Goal: Task Accomplishment & Management: Use online tool/utility

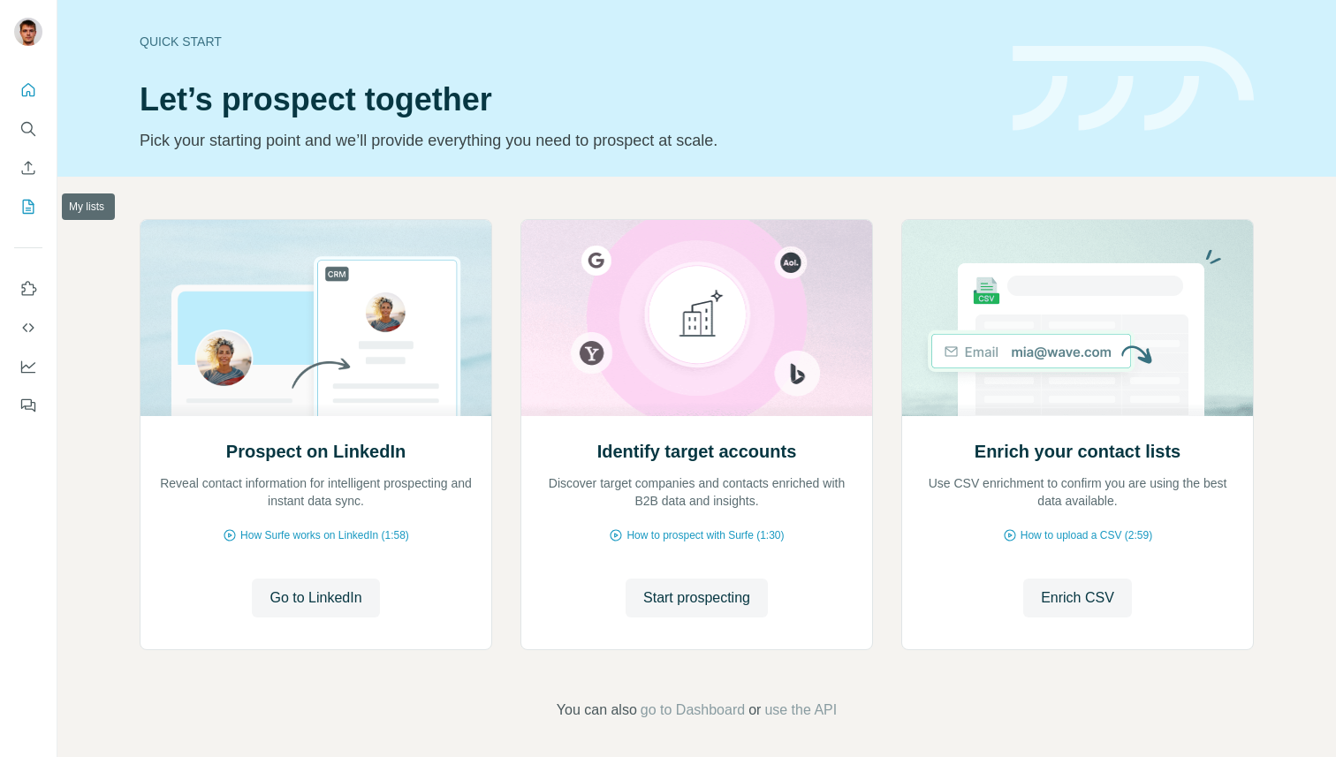
click at [27, 199] on icon "My lists" at bounding box center [28, 207] width 18 height 18
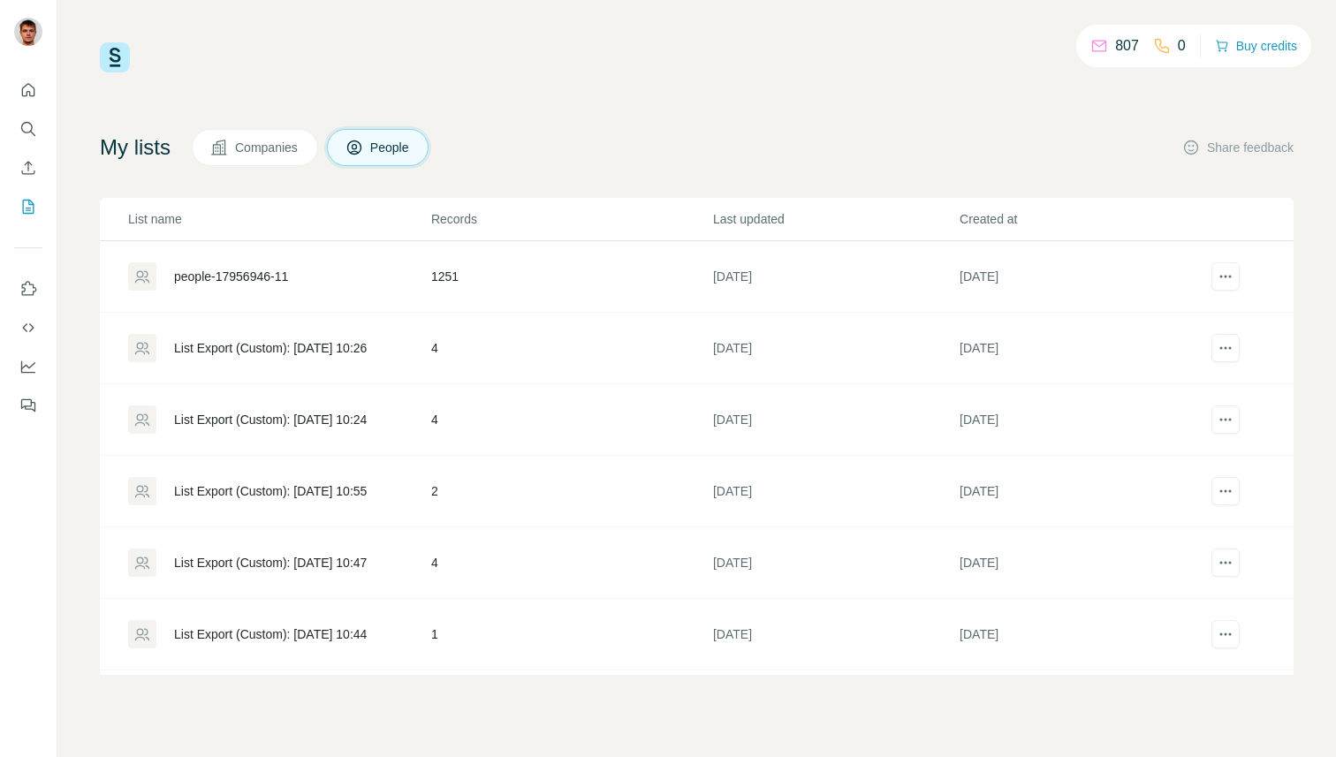
click at [231, 269] on div "people-17956946-11" at bounding box center [231, 277] width 114 height 18
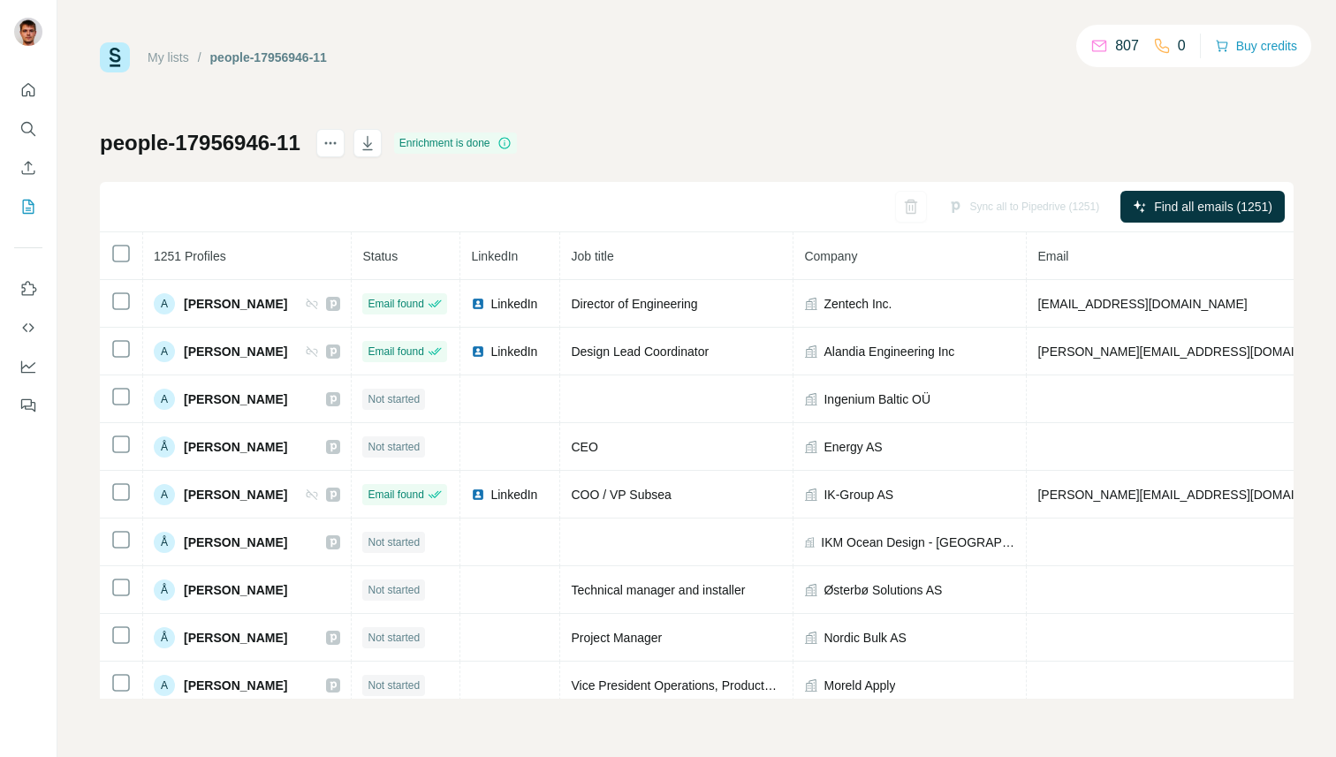
click at [518, 253] on span "LinkedIn" at bounding box center [494, 256] width 47 height 14
click at [398, 253] on span "Status" at bounding box center [379, 256] width 35 height 14
click at [498, 254] on span "LinkedIn" at bounding box center [494, 256] width 47 height 14
click at [613, 255] on span "Job title" at bounding box center [592, 256] width 42 height 14
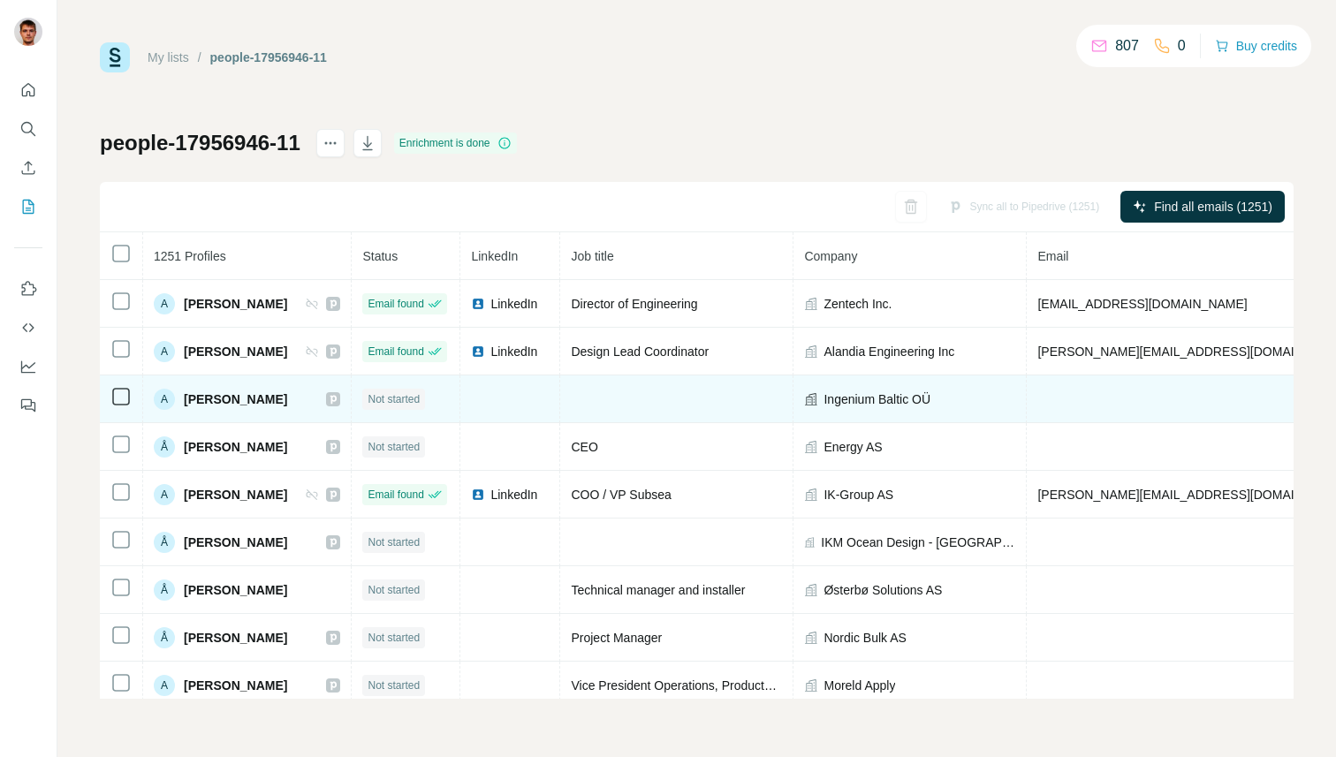
click at [509, 397] on td at bounding box center [510, 399] width 100 height 48
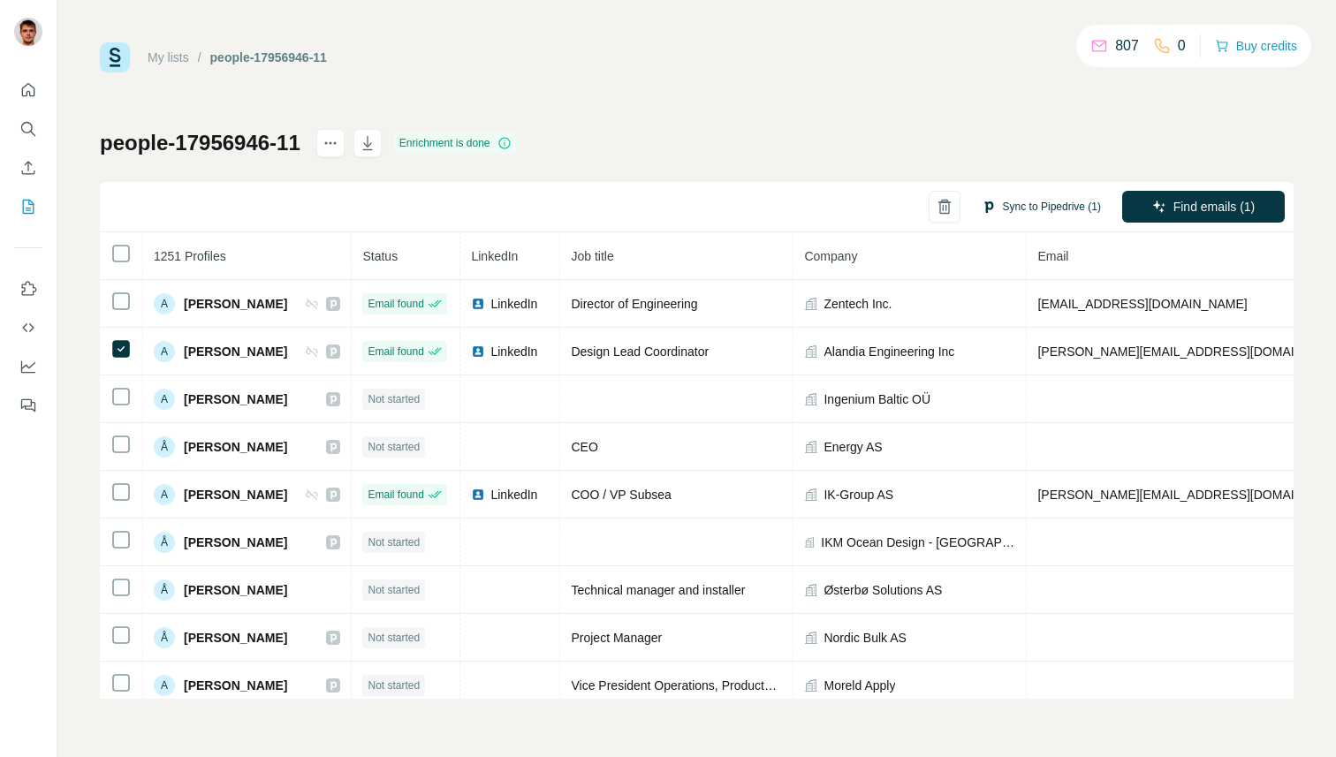
click at [1031, 201] on button "Sync to Pipedrive (1)" at bounding box center [1041, 206] width 144 height 27
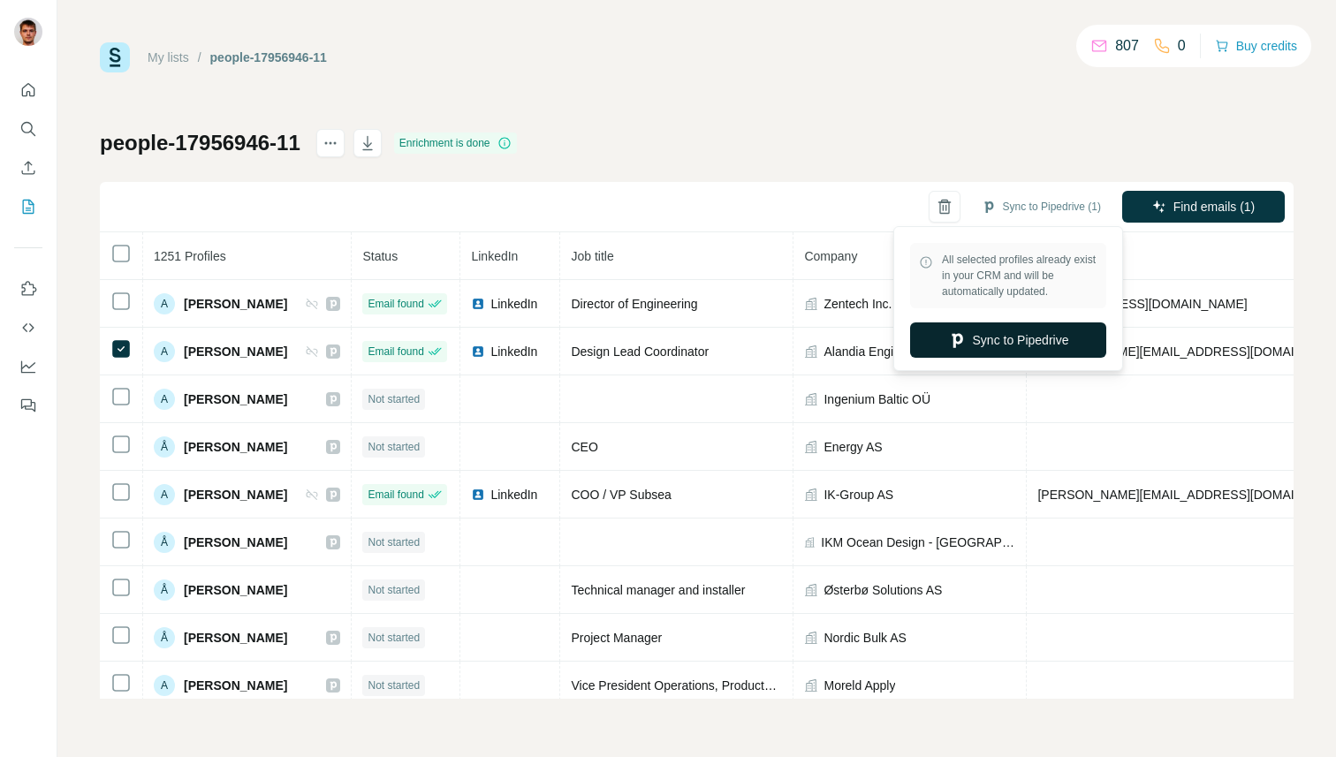
click at [990, 343] on button "Sync to Pipedrive" at bounding box center [1008, 339] width 196 height 35
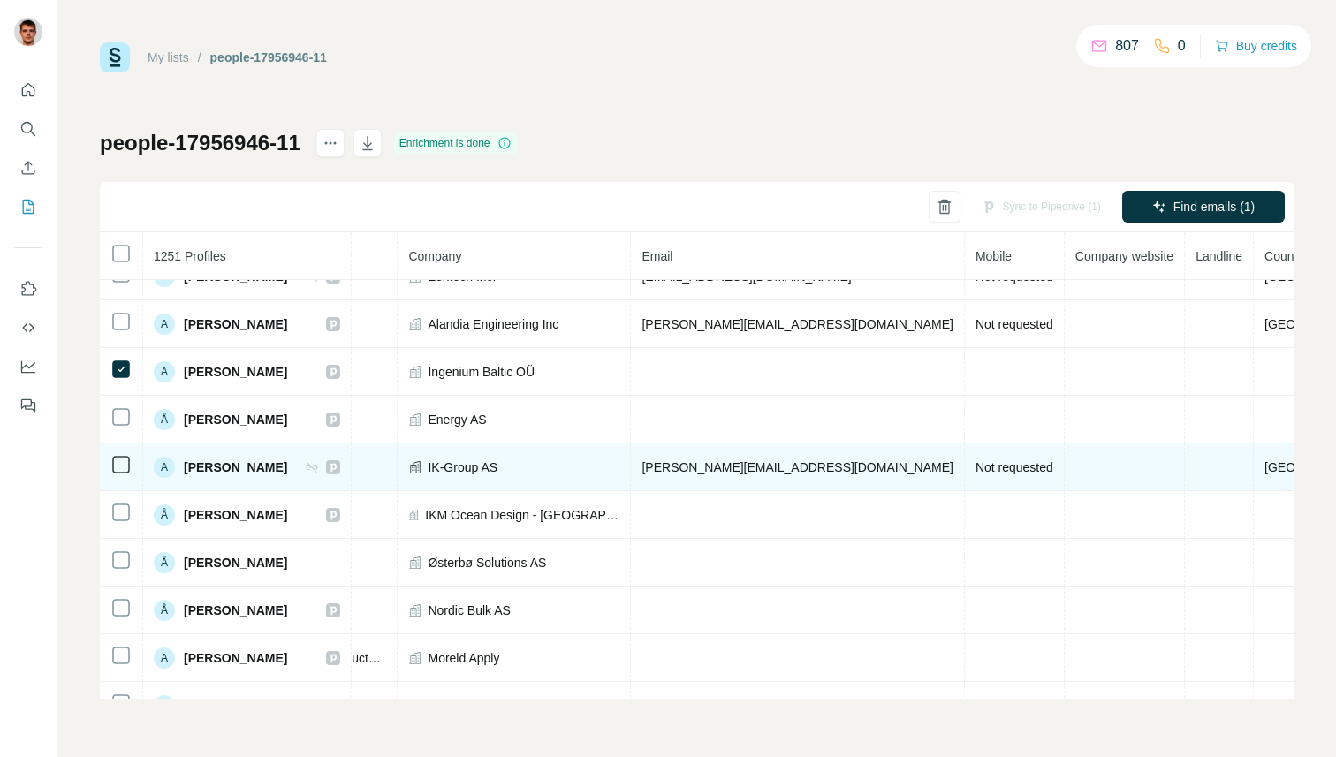
scroll to position [31, 396]
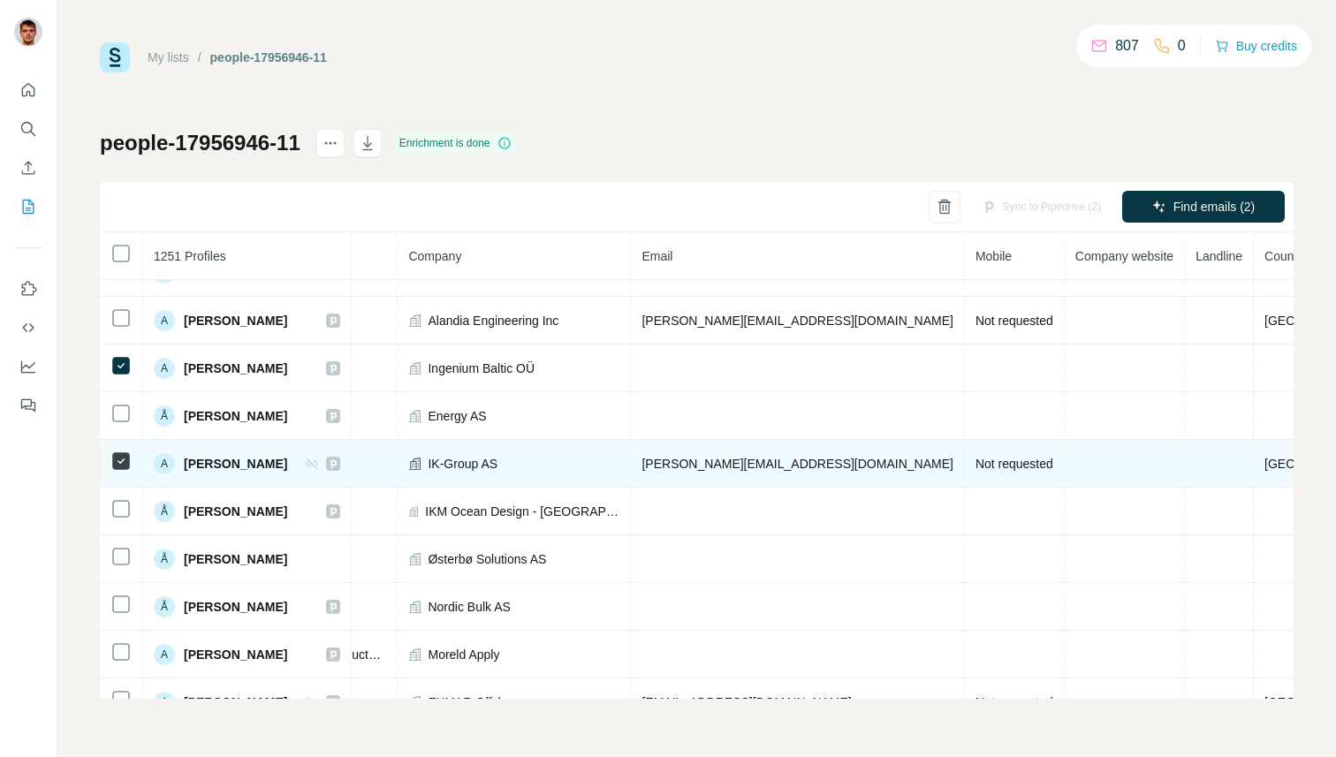
click at [965, 472] on td "Not requested" at bounding box center [1015, 464] width 100 height 48
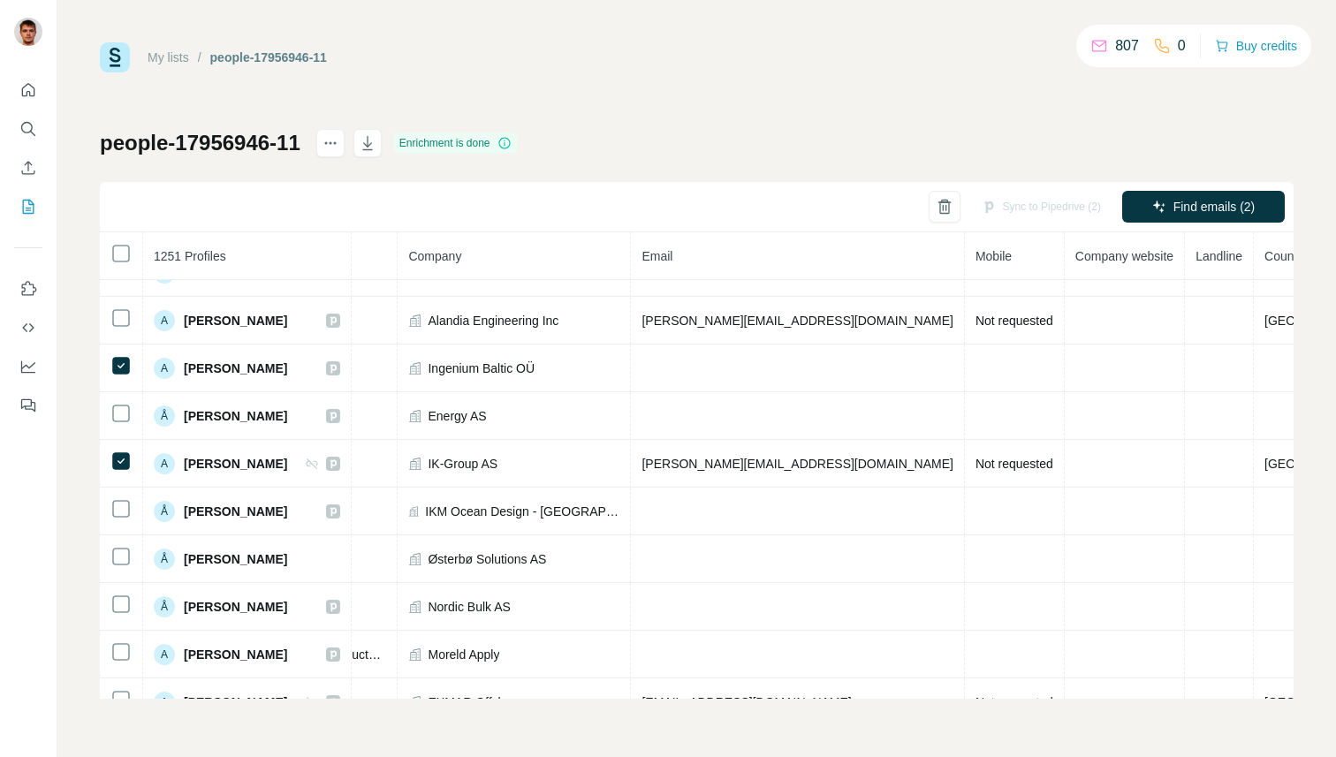
click at [975, 256] on span "Mobile" at bounding box center [993, 256] width 36 height 14
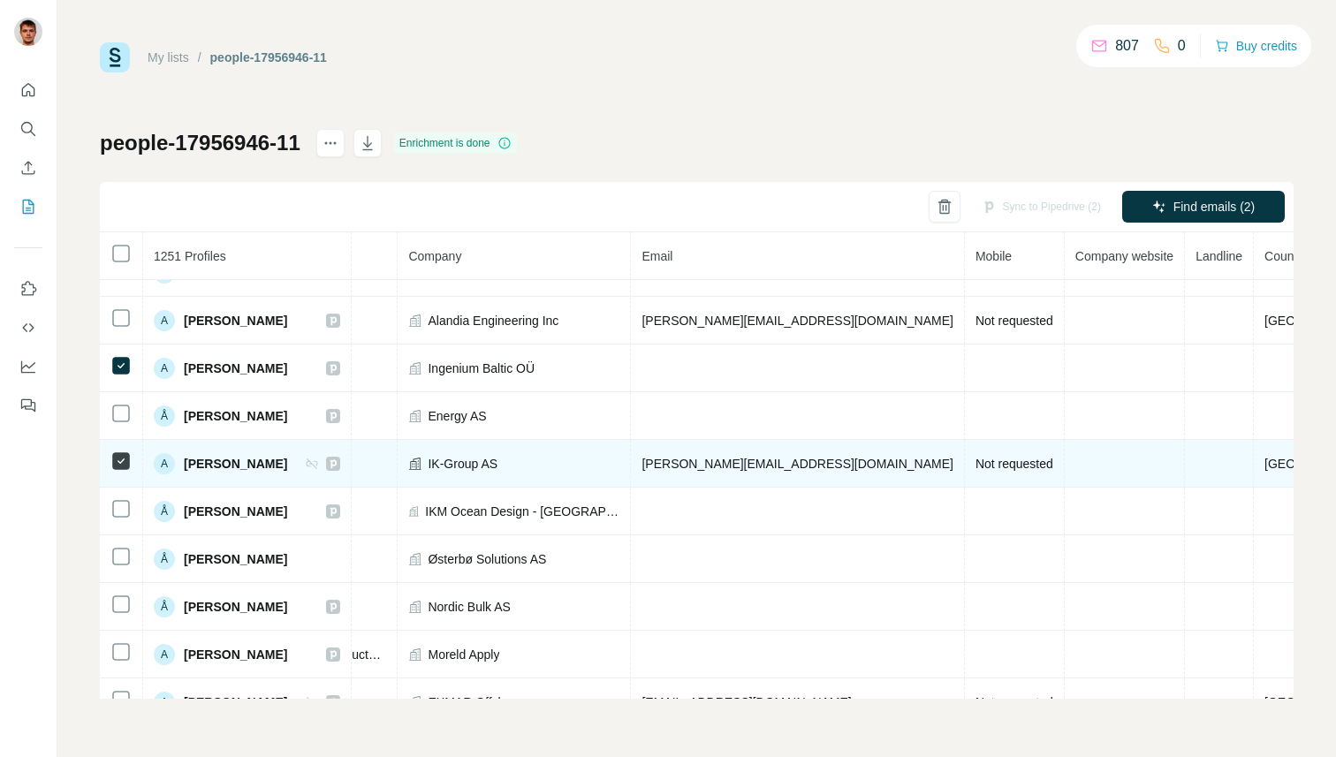
scroll to position [31, 379]
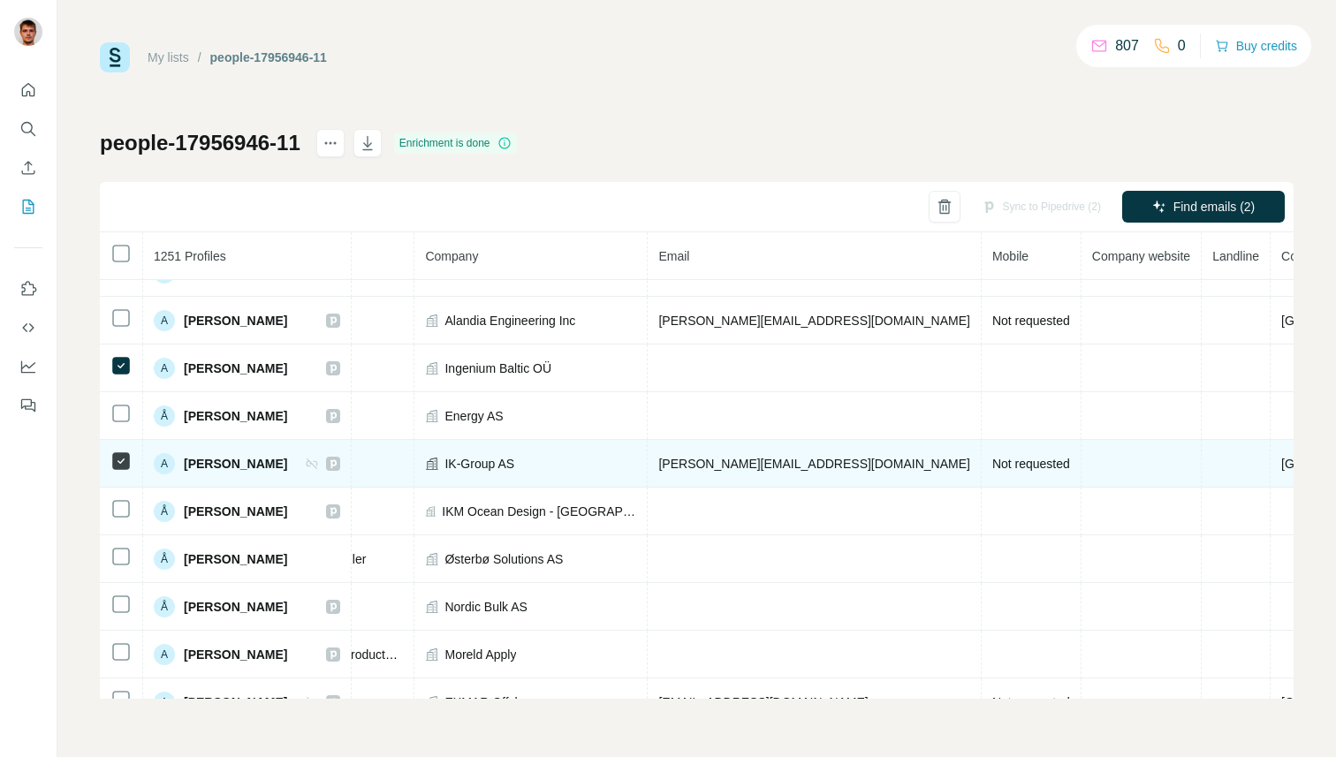
click at [867, 469] on td "[PERSON_NAME][EMAIL_ADDRESS][DOMAIN_NAME]" at bounding box center [814, 464] width 333 height 48
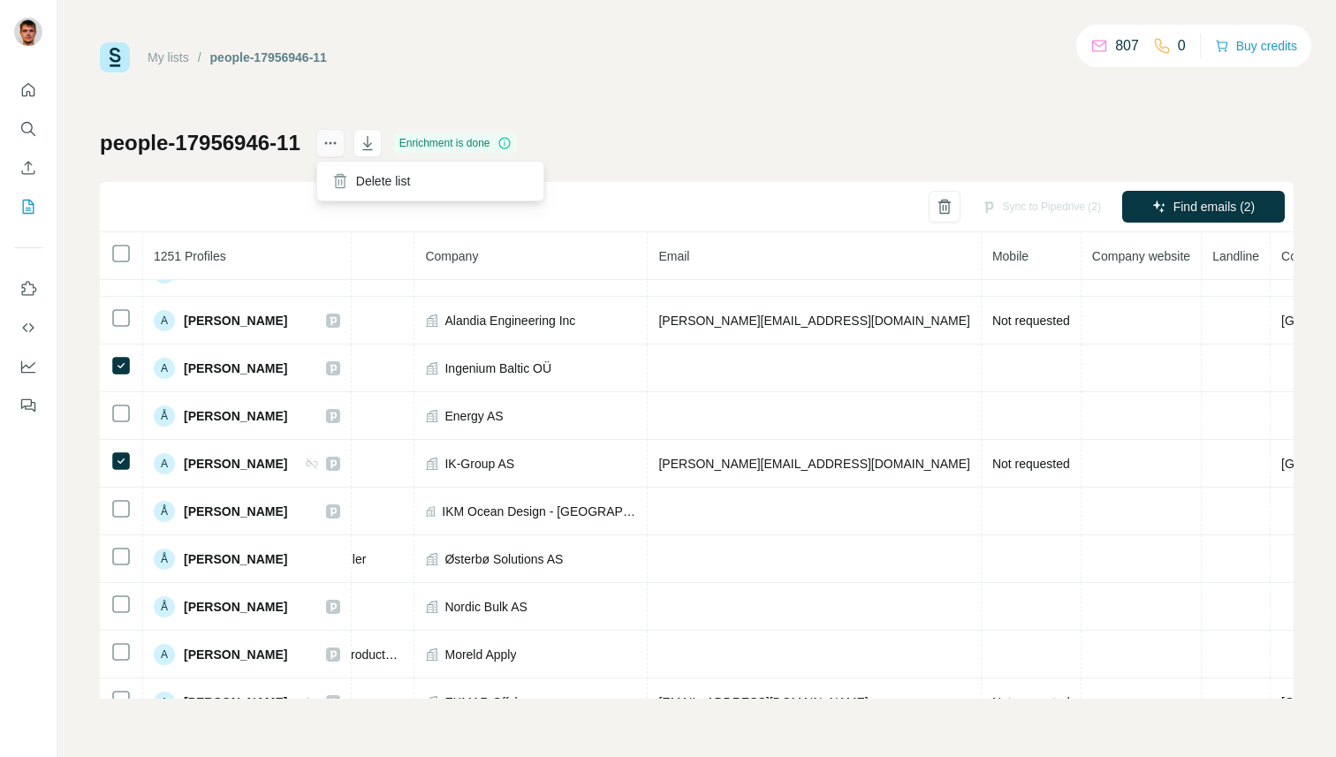
click at [337, 150] on icon "actions" at bounding box center [331, 143] width 18 height 18
click at [705, 163] on div "people-17956946-11 Enrichment is done Sync to Pipedrive (2) Find emails (2) 125…" at bounding box center [697, 414] width 1194 height 570
click at [1253, 48] on button "Buy credits" at bounding box center [1256, 46] width 82 height 25
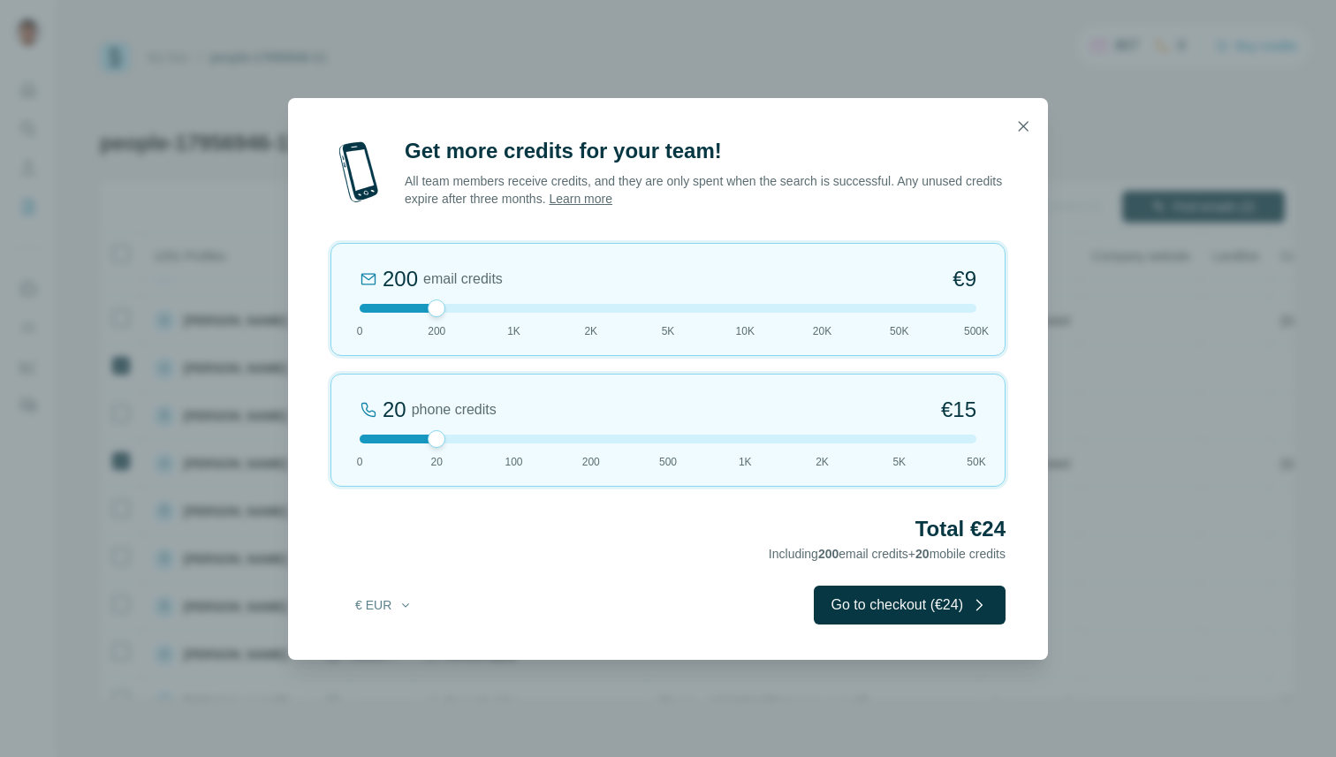
click at [437, 309] on div at bounding box center [437, 308] width 18 height 18
drag, startPoint x: 436, startPoint y: 438, endPoint x: 283, endPoint y: 425, distance: 154.3
click at [283, 425] on div "Get more credits for your team! All team members receive credits, and they are …" at bounding box center [668, 378] width 1336 height 757
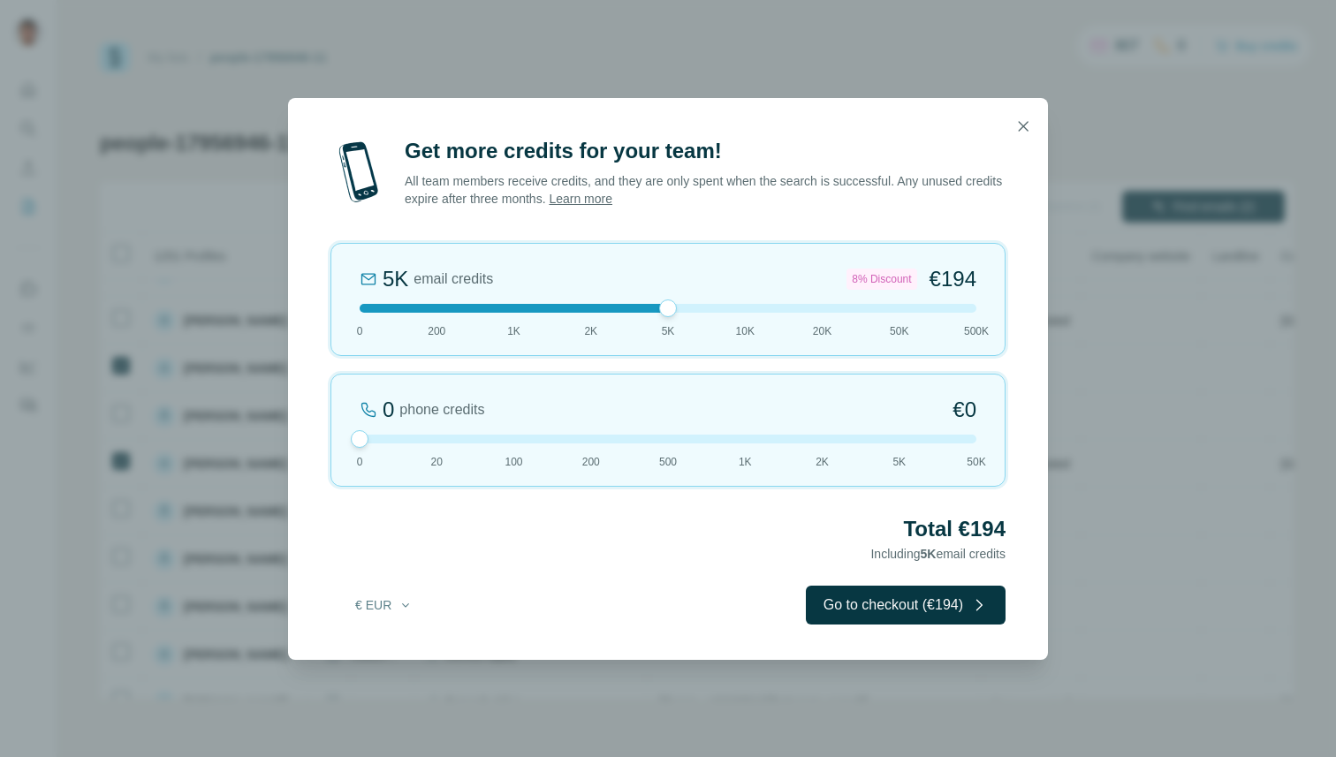
drag, startPoint x: 436, startPoint y: 305, endPoint x: 675, endPoint y: 298, distance: 238.6
click at [675, 298] on div "5K email credits 8% Discount €194 0 200 1K 2K 5K 10K 20K 50K 500K" at bounding box center [667, 299] width 675 height 113
drag, startPoint x: 663, startPoint y: 312, endPoint x: 614, endPoint y: 312, distance: 48.6
click at [614, 312] on div at bounding box center [668, 308] width 617 height 9
click at [1020, 131] on icon "button" at bounding box center [1023, 127] width 18 height 18
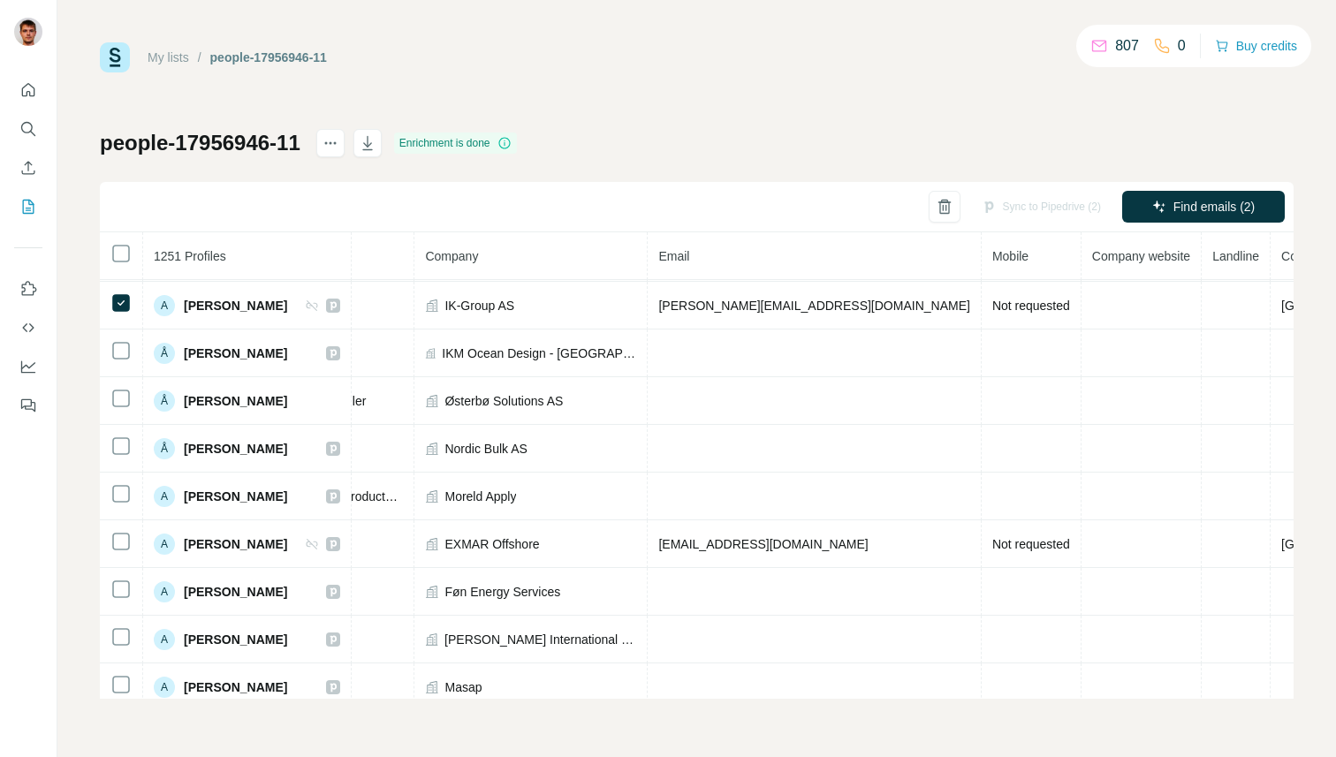
scroll to position [208, 379]
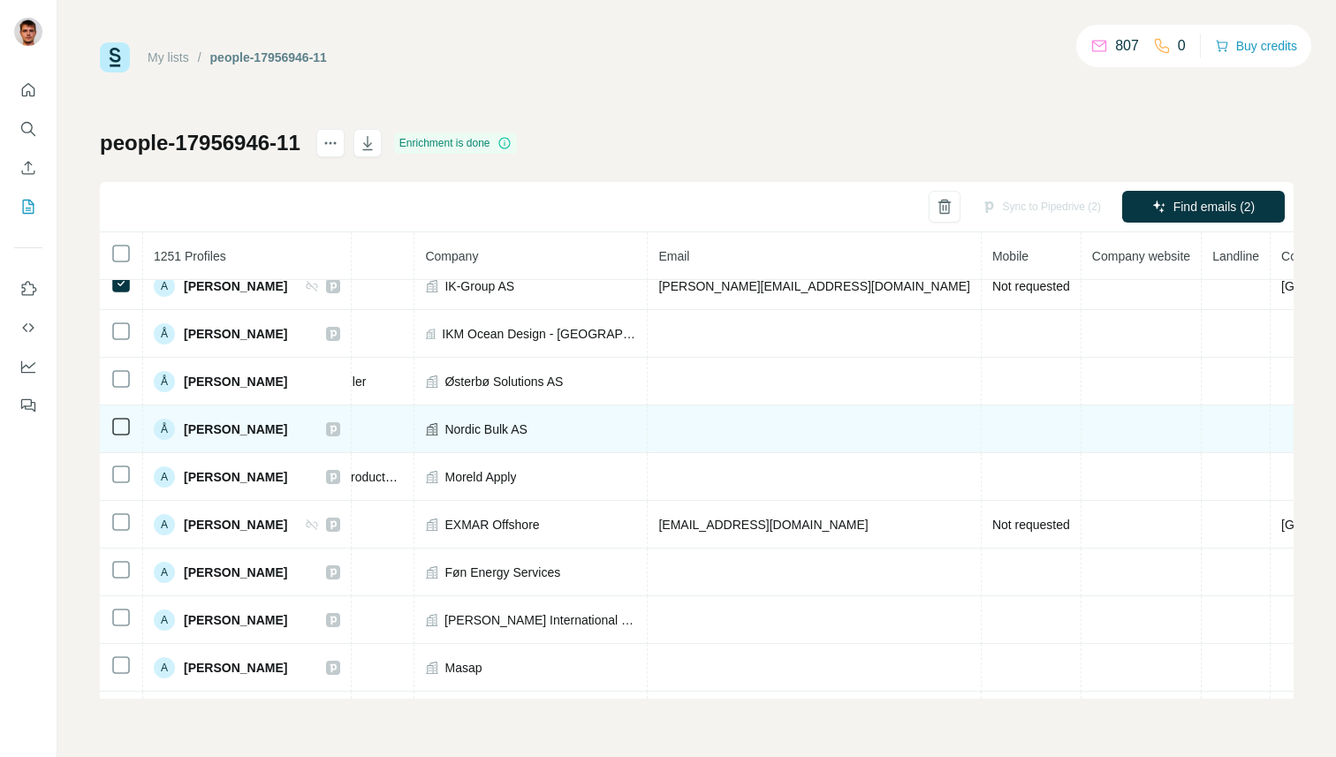
click at [489, 421] on span "Nordic Bulk AS" at bounding box center [485, 430] width 82 height 18
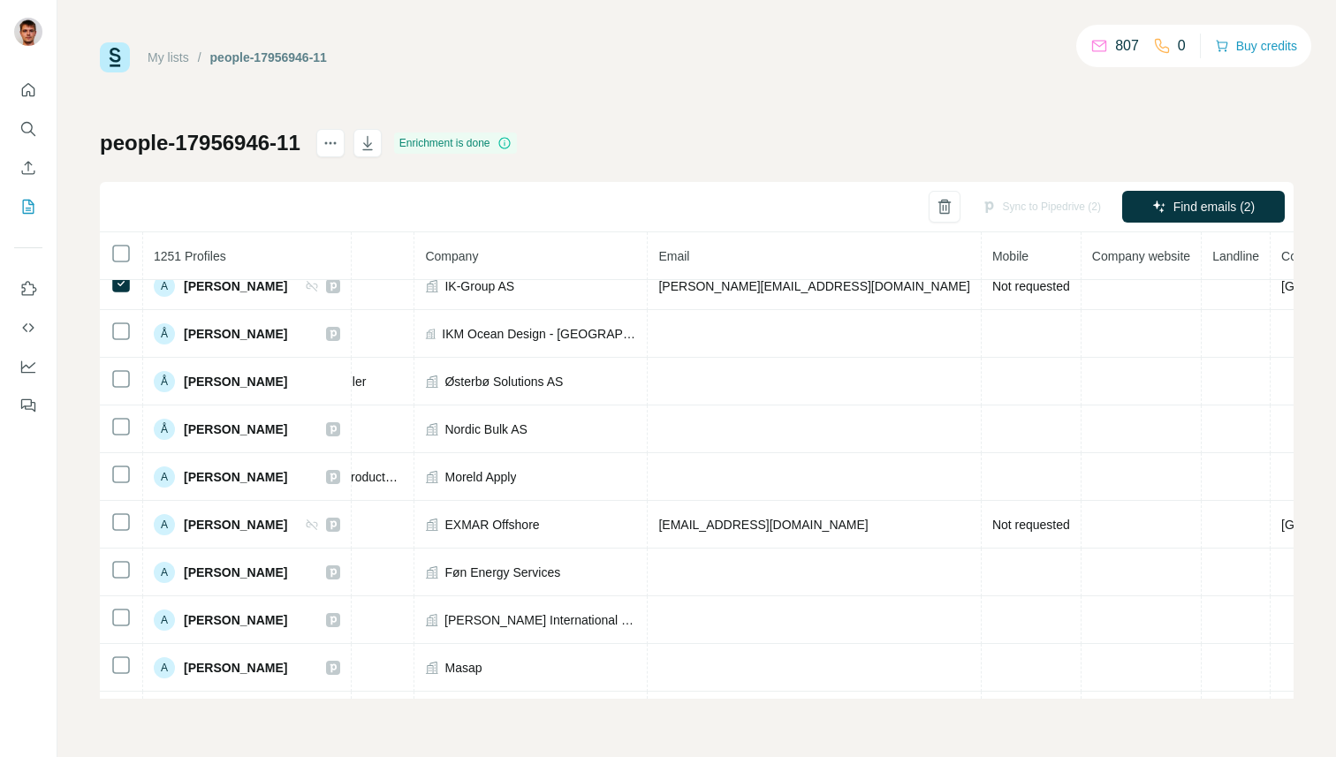
click at [522, 251] on th "Company" at bounding box center [530, 256] width 233 height 48
click at [336, 142] on icon "actions" at bounding box center [331, 143] width 18 height 18
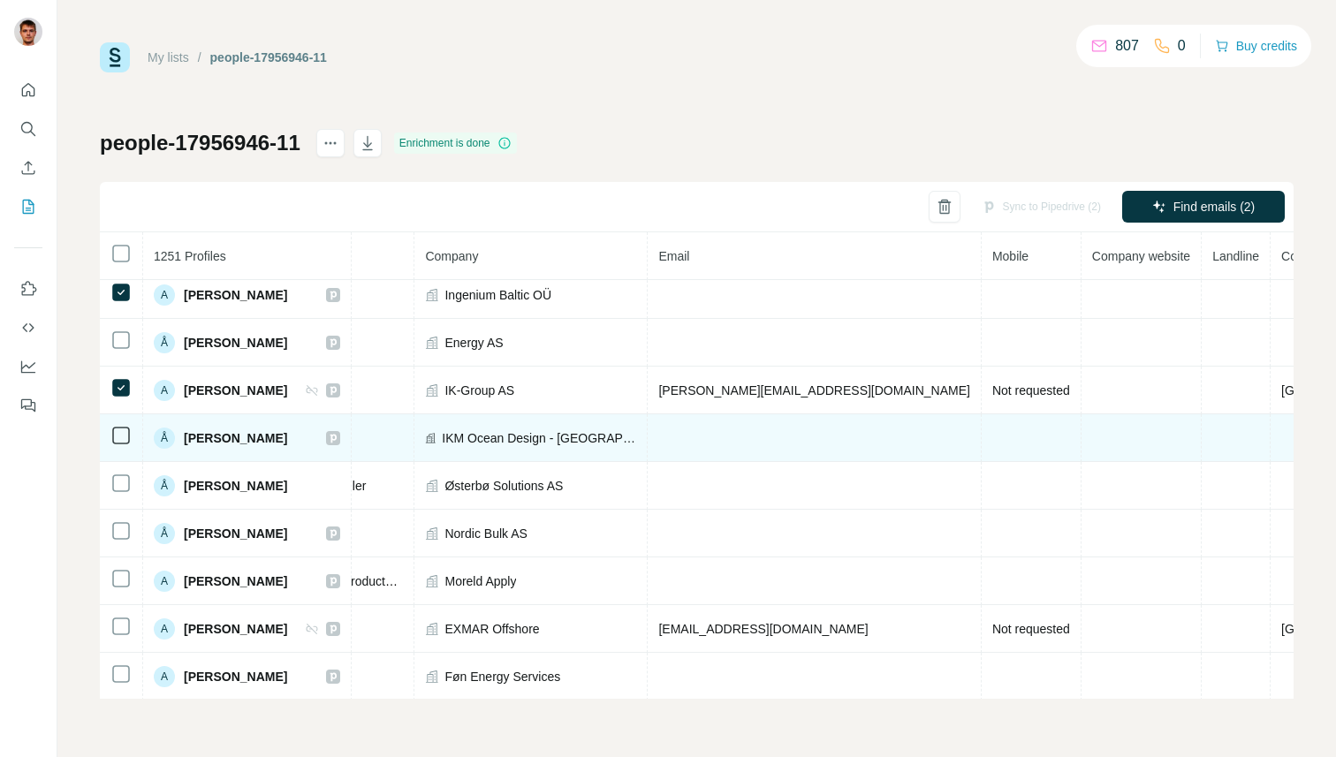
scroll to position [0, 379]
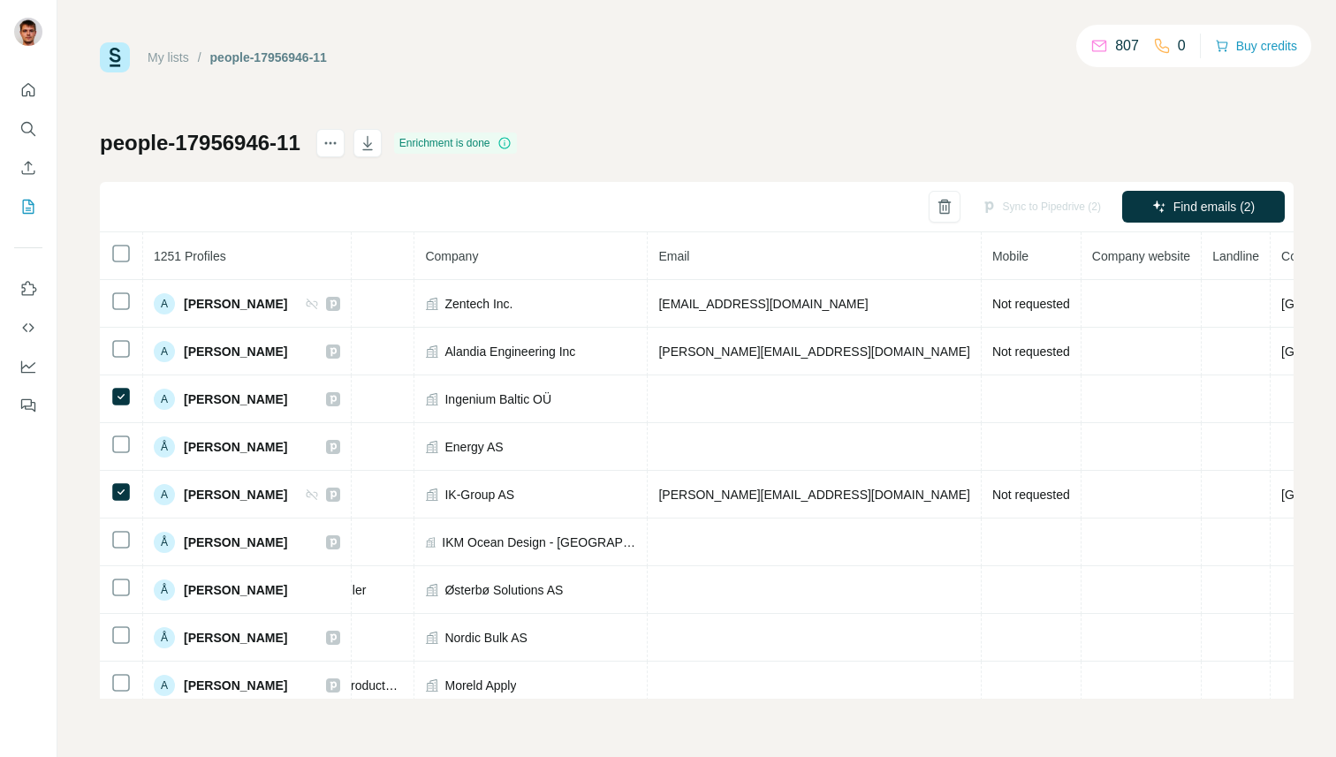
click at [495, 249] on th "Company" at bounding box center [530, 256] width 233 height 48
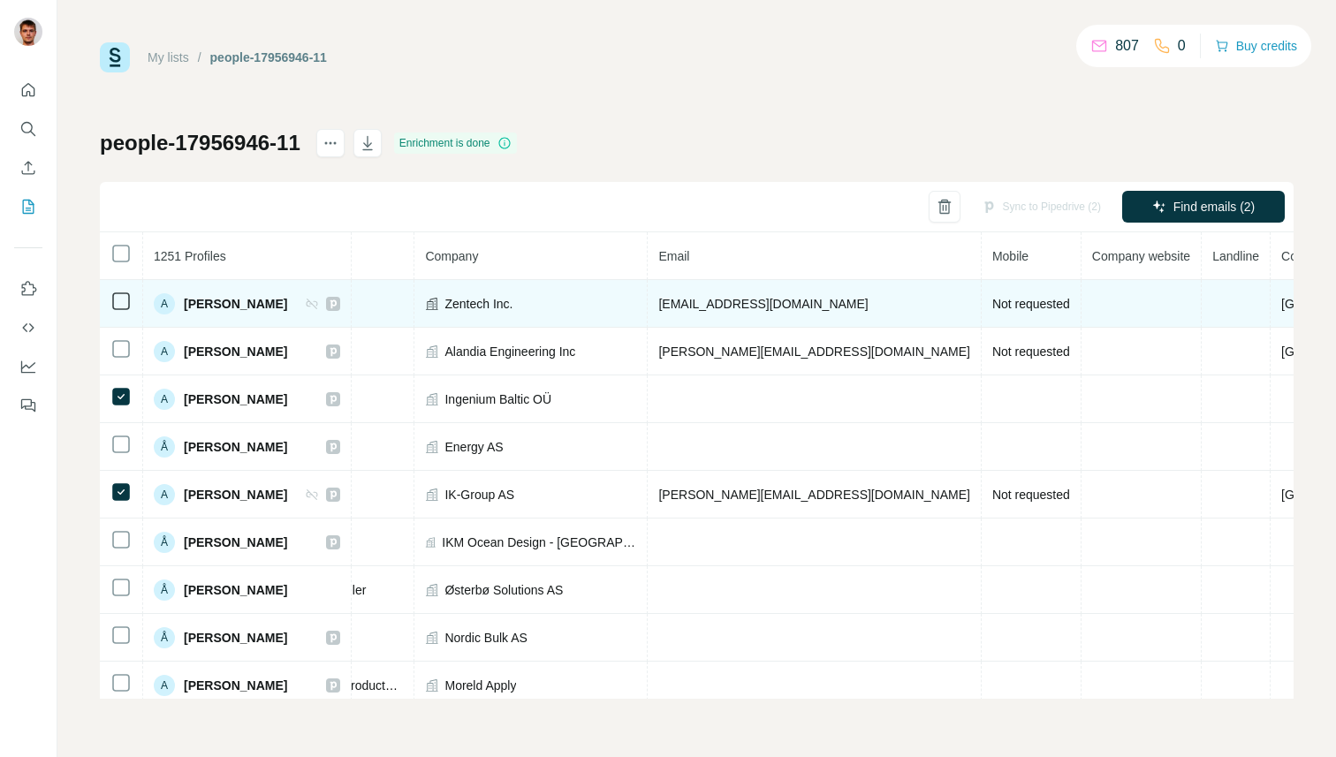
click at [246, 298] on span "[PERSON_NAME]" at bounding box center [235, 304] width 103 height 18
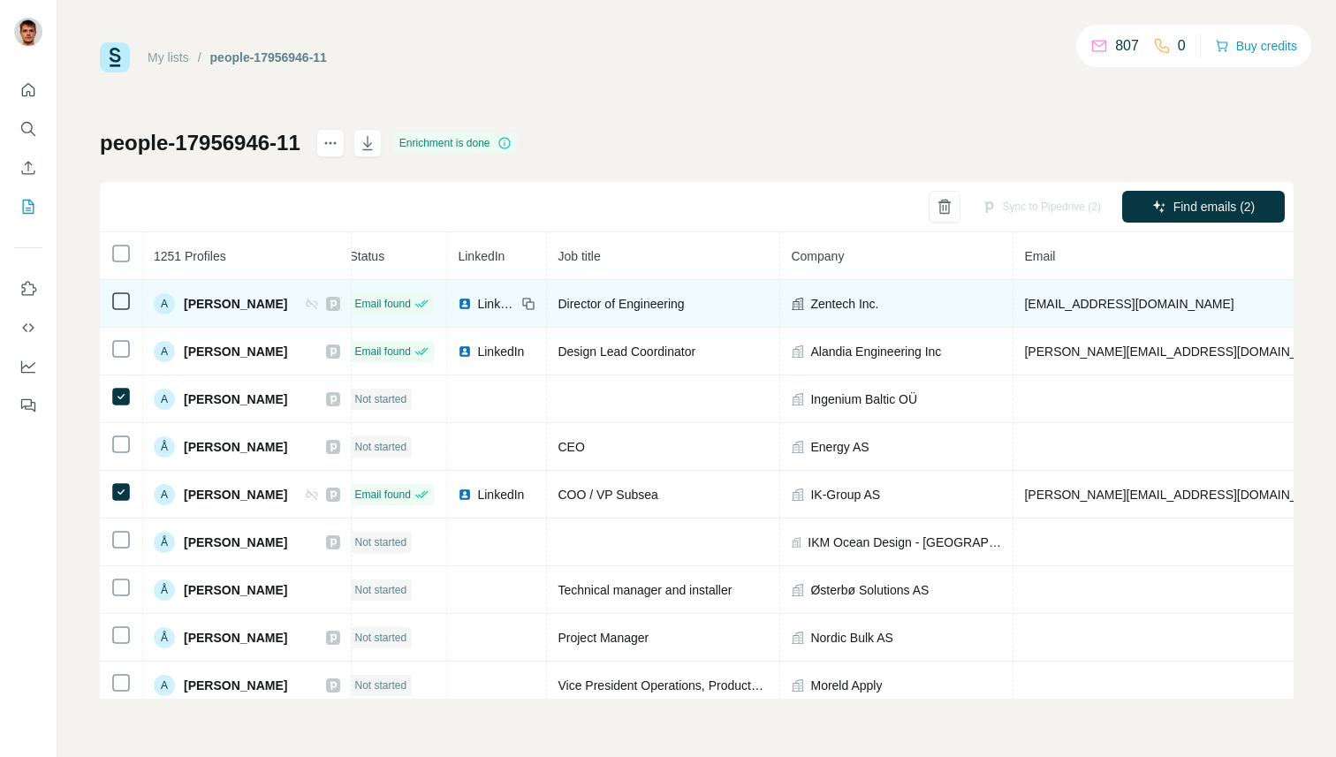
scroll to position [0, 0]
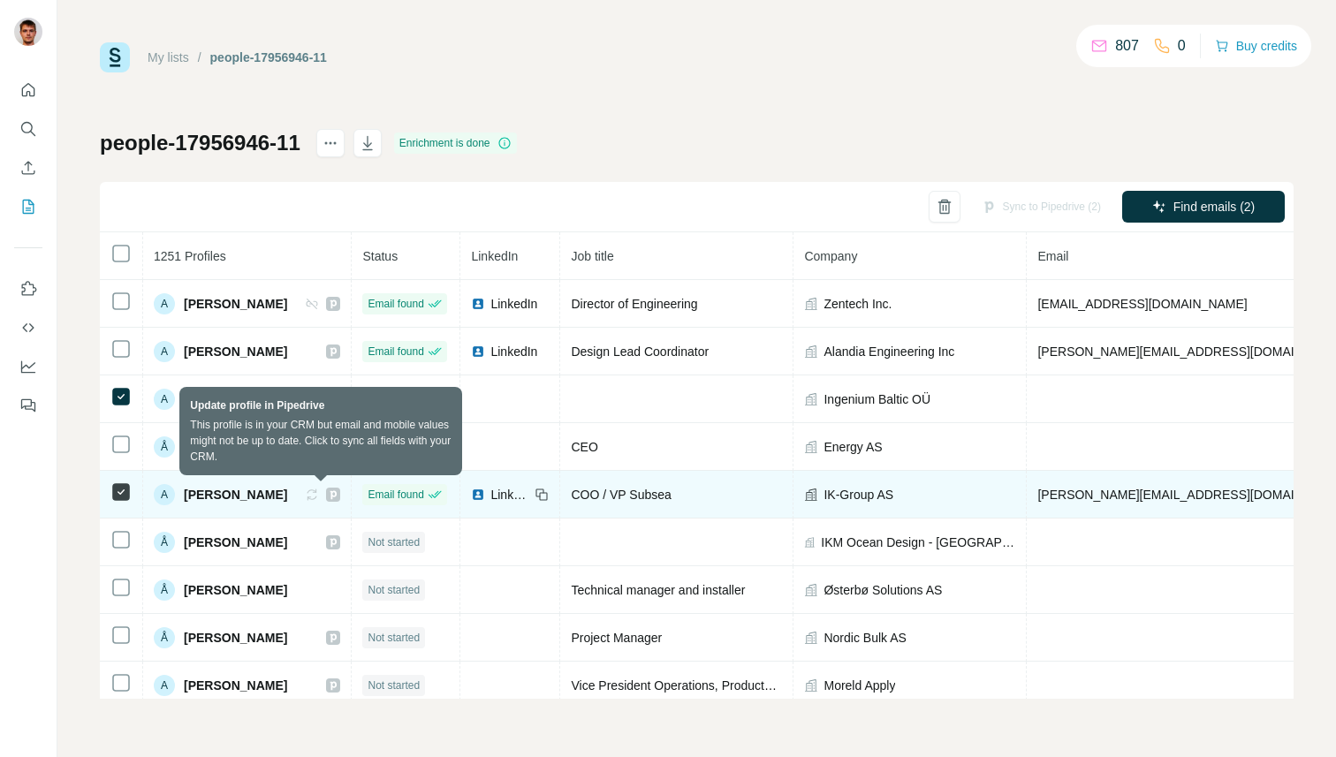
click at [318, 492] on icon at bounding box center [312, 494] width 11 height 11
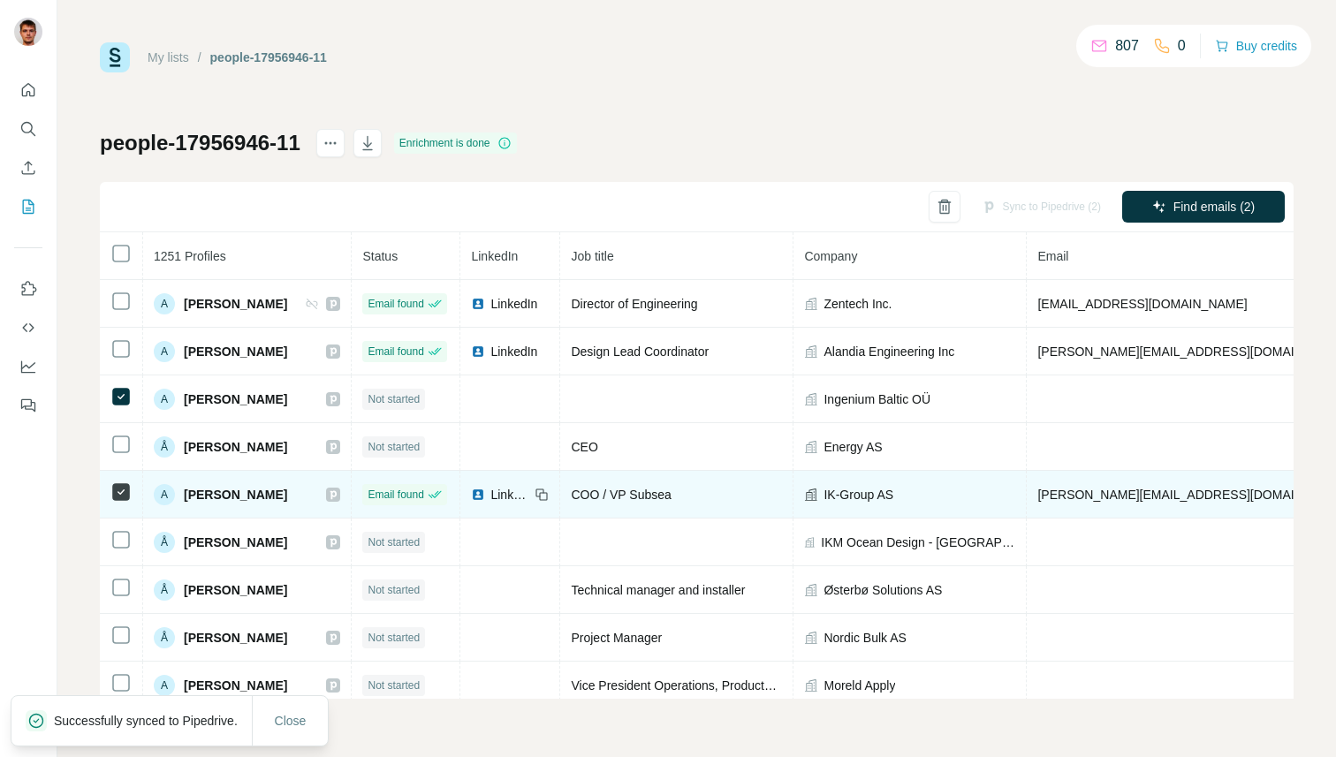
click at [269, 240] on th "1251 Profiles" at bounding box center [247, 256] width 208 height 48
click at [348, 212] on div "Sync to Pipedrive (2) Find emails (2)" at bounding box center [697, 207] width 1194 height 50
click at [388, 257] on span "Status" at bounding box center [379, 256] width 35 height 14
click at [510, 257] on span "LinkedIn" at bounding box center [494, 256] width 47 height 14
click at [613, 262] on span "Job title" at bounding box center [592, 256] width 42 height 14
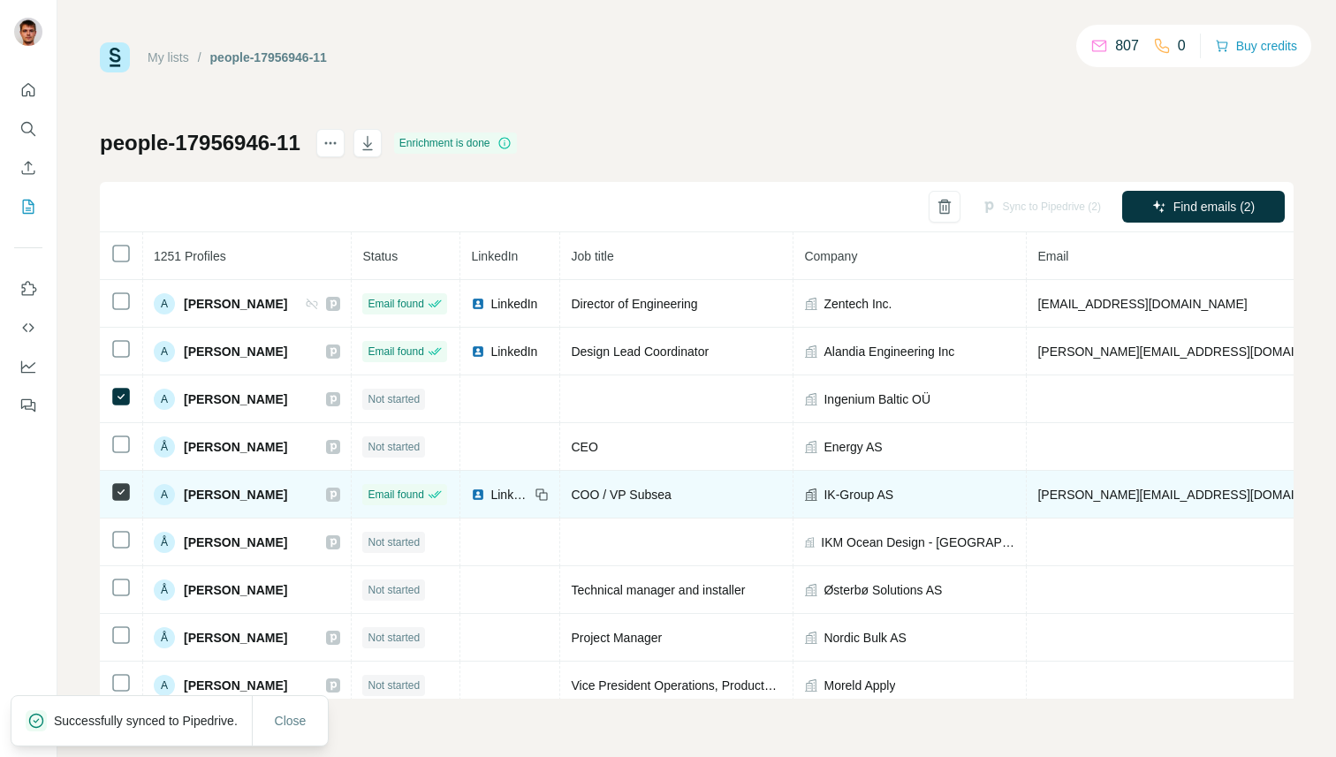
click at [519, 244] on th "LinkedIn" at bounding box center [510, 256] width 100 height 48
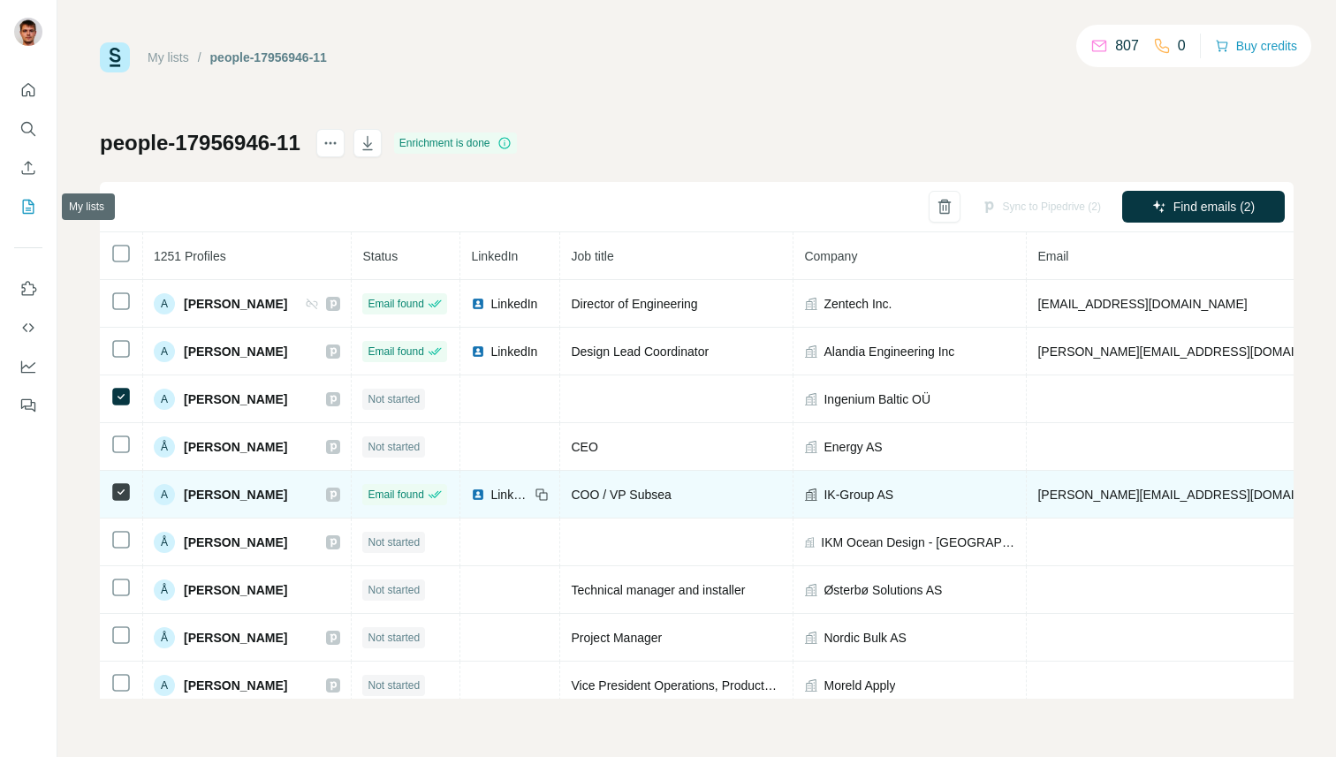
click at [22, 202] on icon "My lists" at bounding box center [28, 207] width 18 height 18
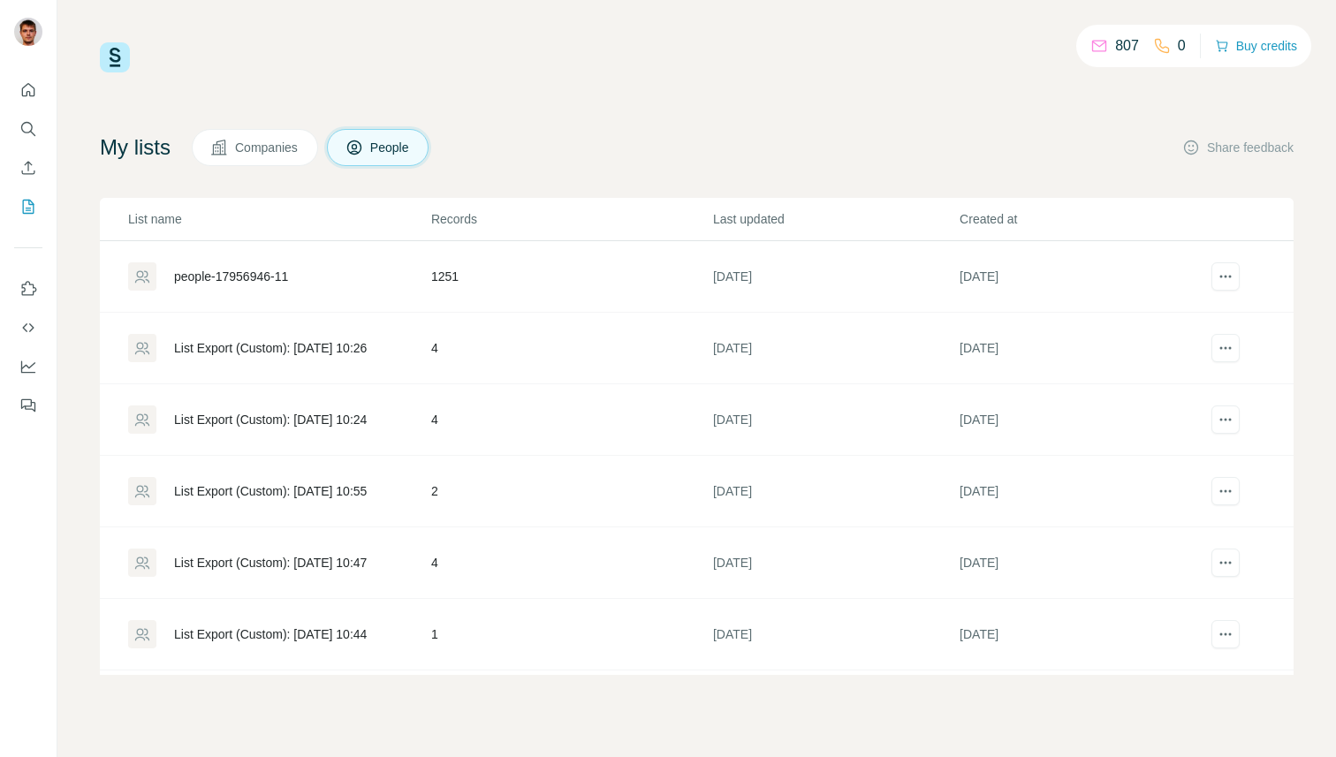
click at [239, 277] on div "people-17956946-11" at bounding box center [231, 277] width 114 height 18
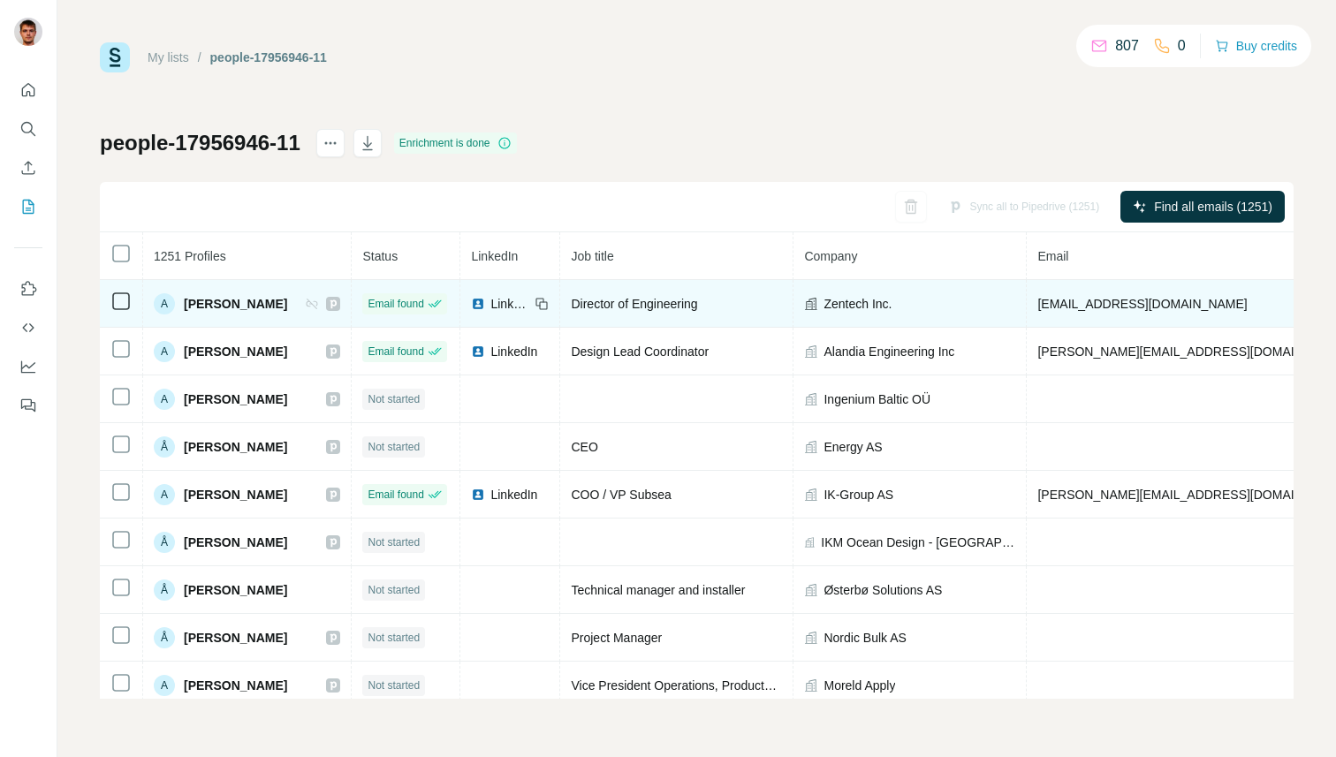
scroll to position [0, 25]
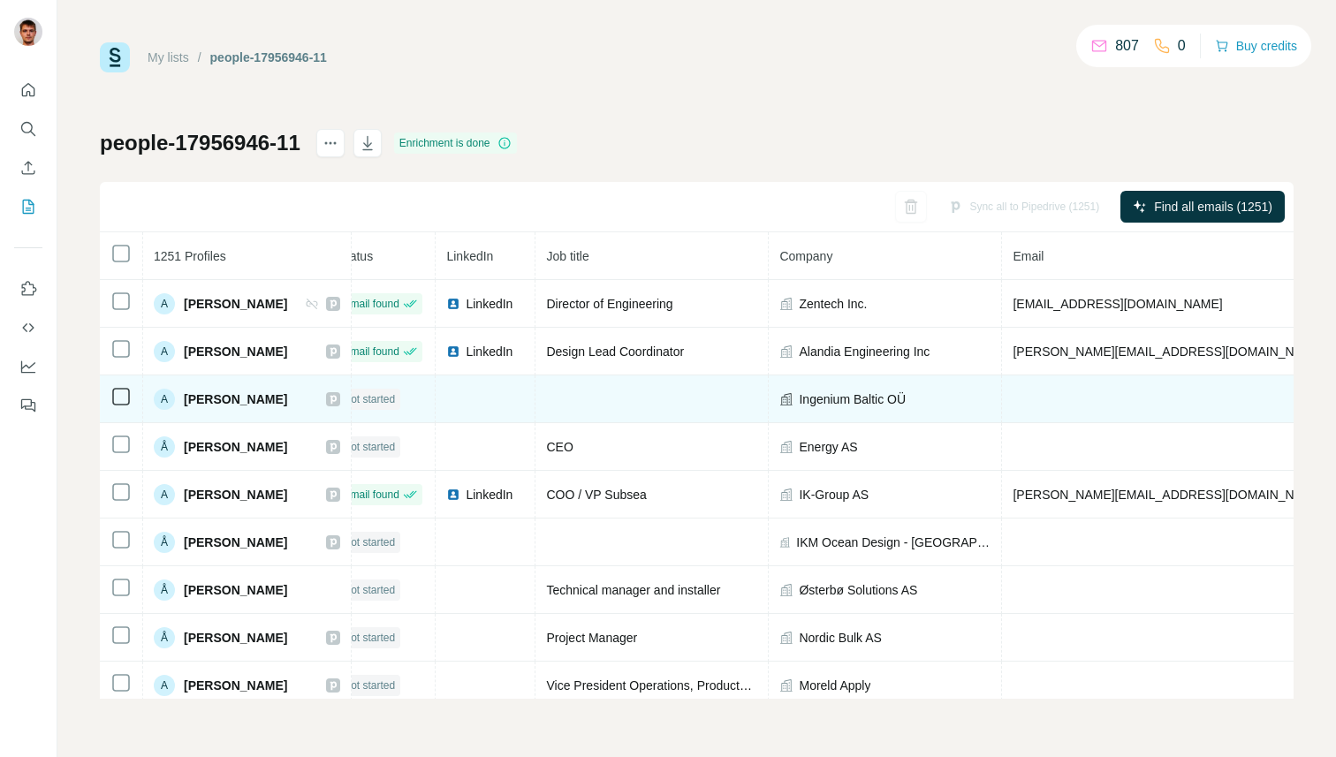
click at [925, 394] on div "Ingenium Baltic OÜ" at bounding box center [884, 399] width 211 height 18
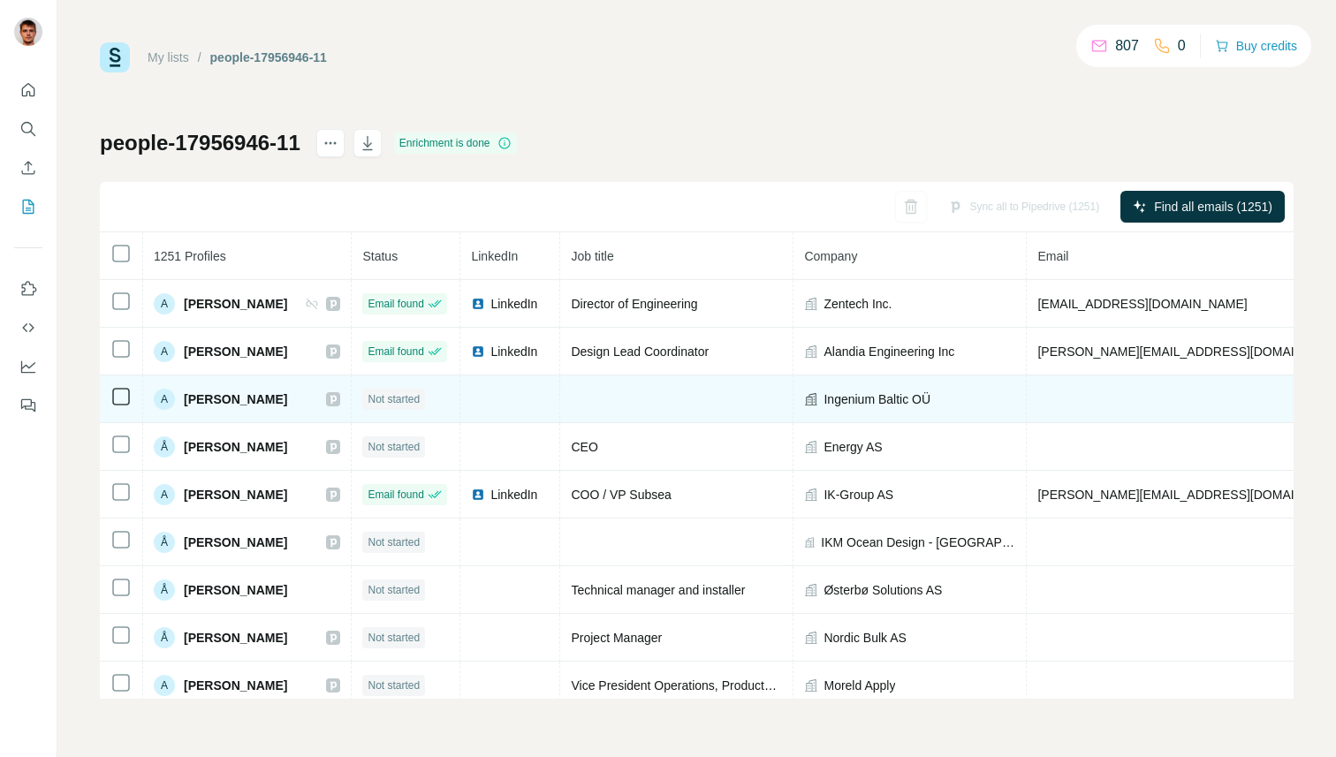
click at [654, 398] on td at bounding box center [676, 399] width 233 height 48
click at [398, 401] on span "Not started" at bounding box center [394, 399] width 52 height 16
click at [337, 400] on icon at bounding box center [333, 399] width 6 height 9
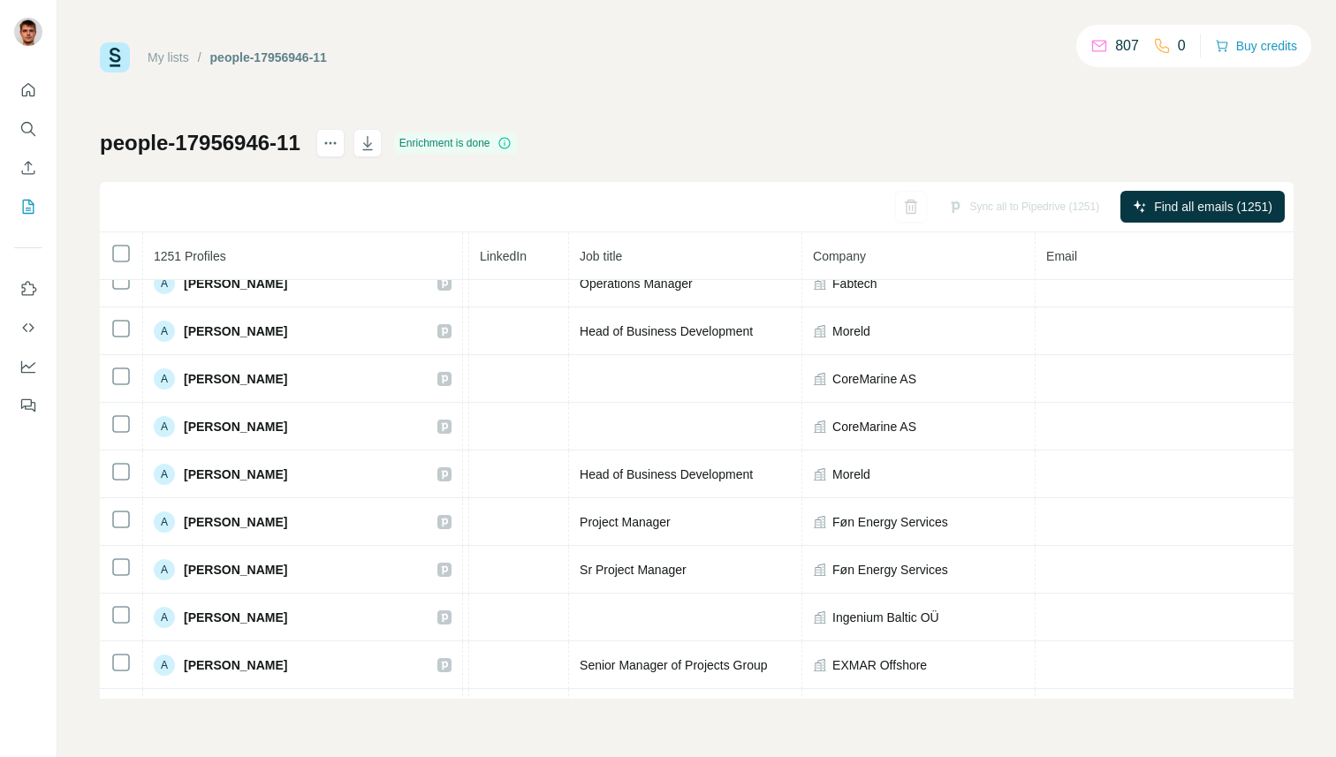
scroll to position [946, 102]
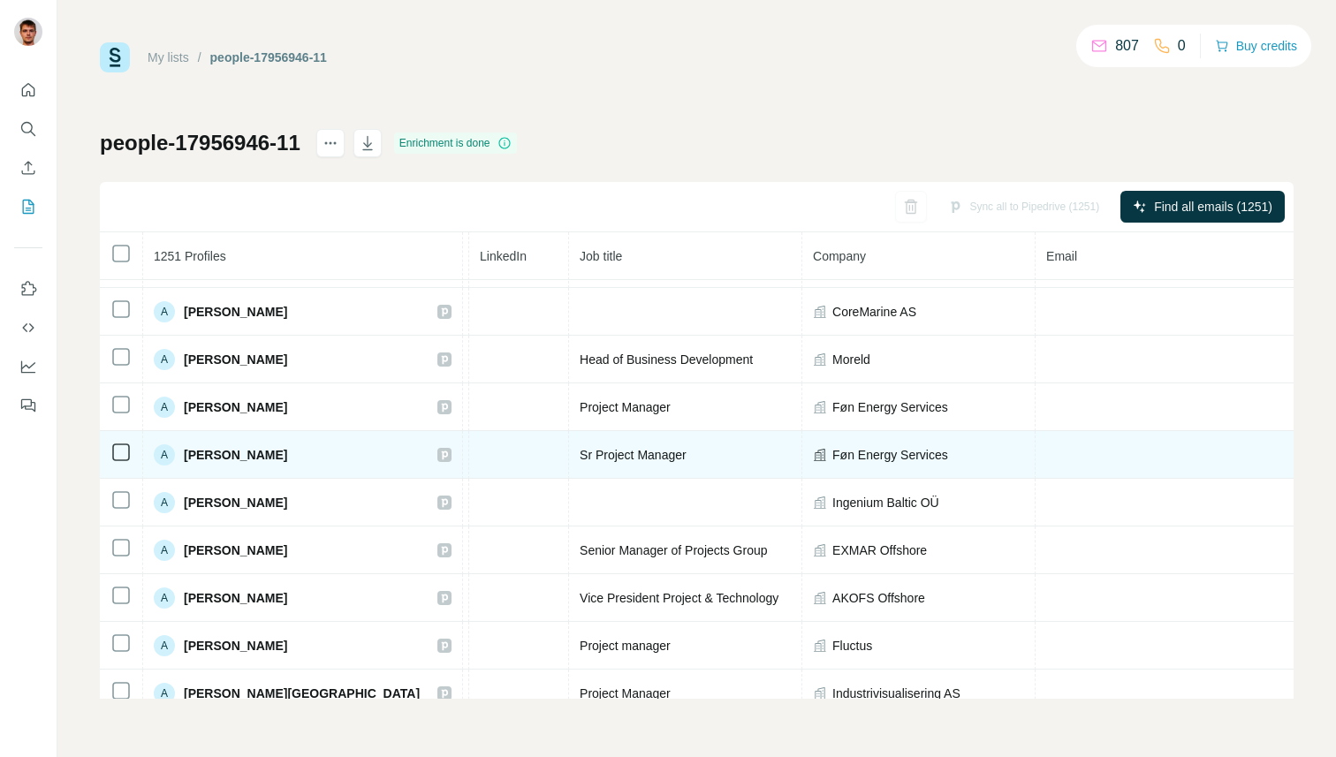
click at [569, 468] on td "Sr Project Manager" at bounding box center [685, 455] width 233 height 48
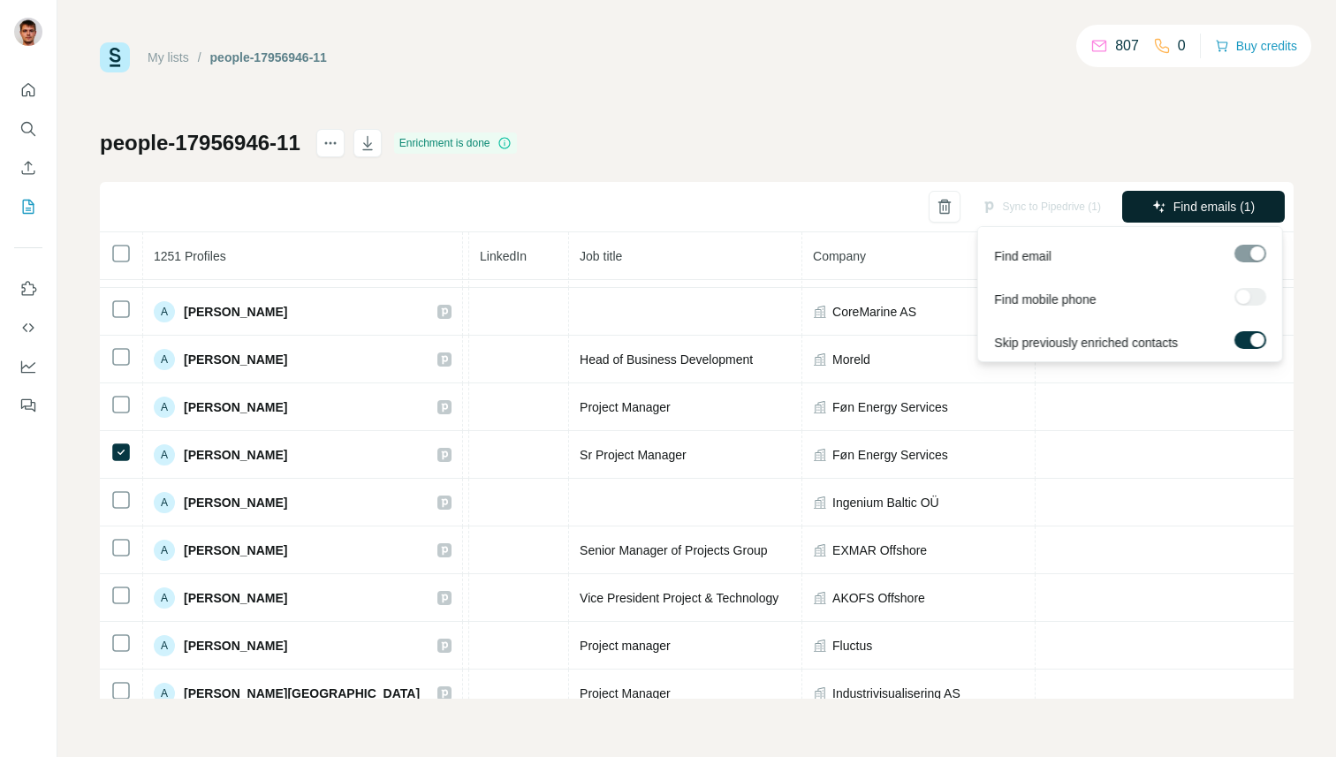
click at [1196, 210] on span "Find emails (1)" at bounding box center [1214, 207] width 82 height 18
click at [1250, 255] on div at bounding box center [1250, 254] width 32 height 18
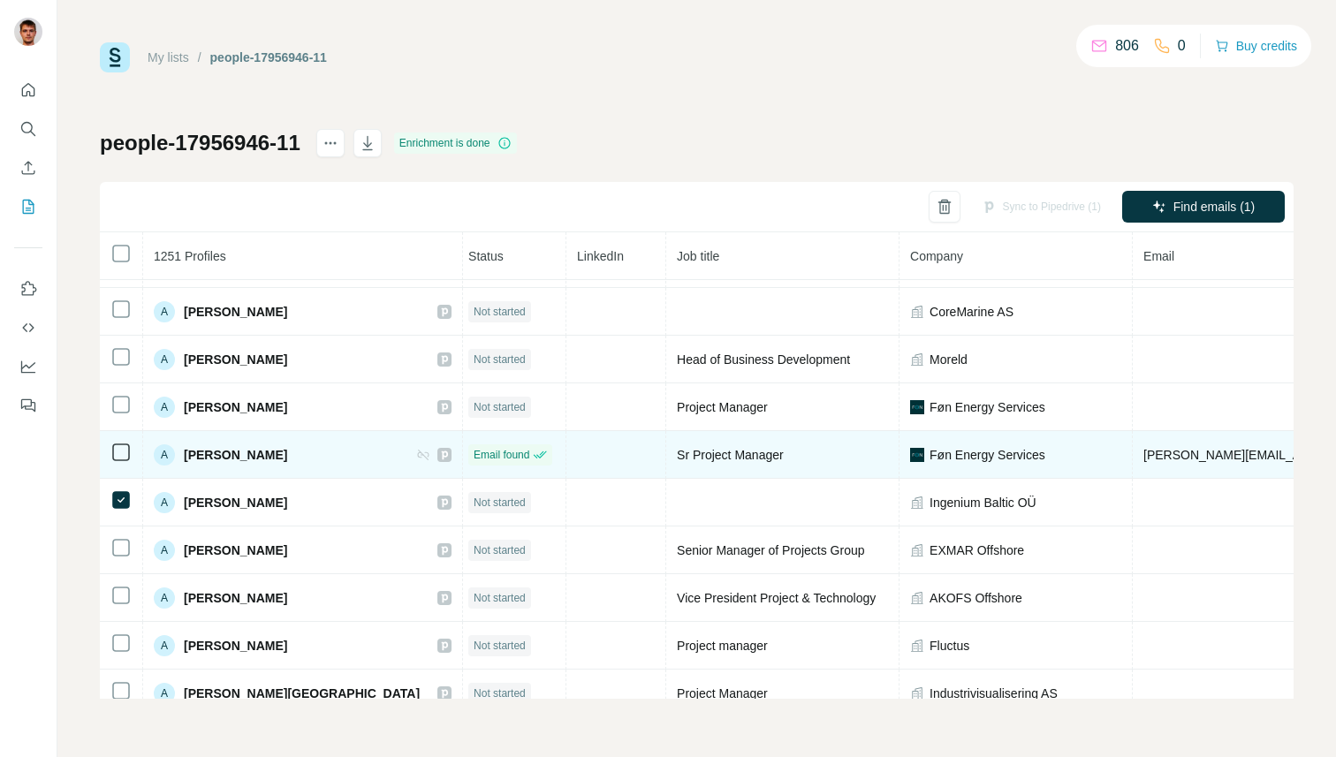
scroll to position [946, 0]
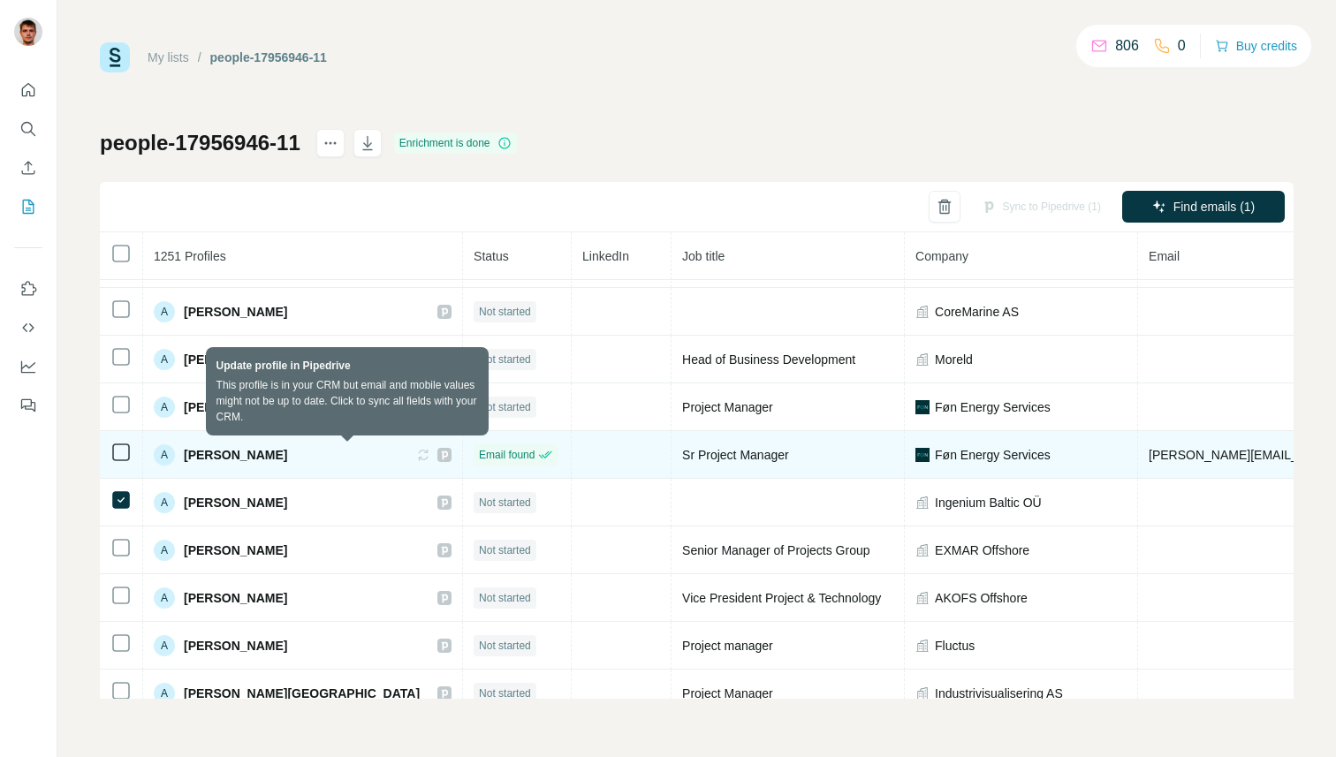
click at [416, 452] on icon at bounding box center [423, 455] width 14 height 14
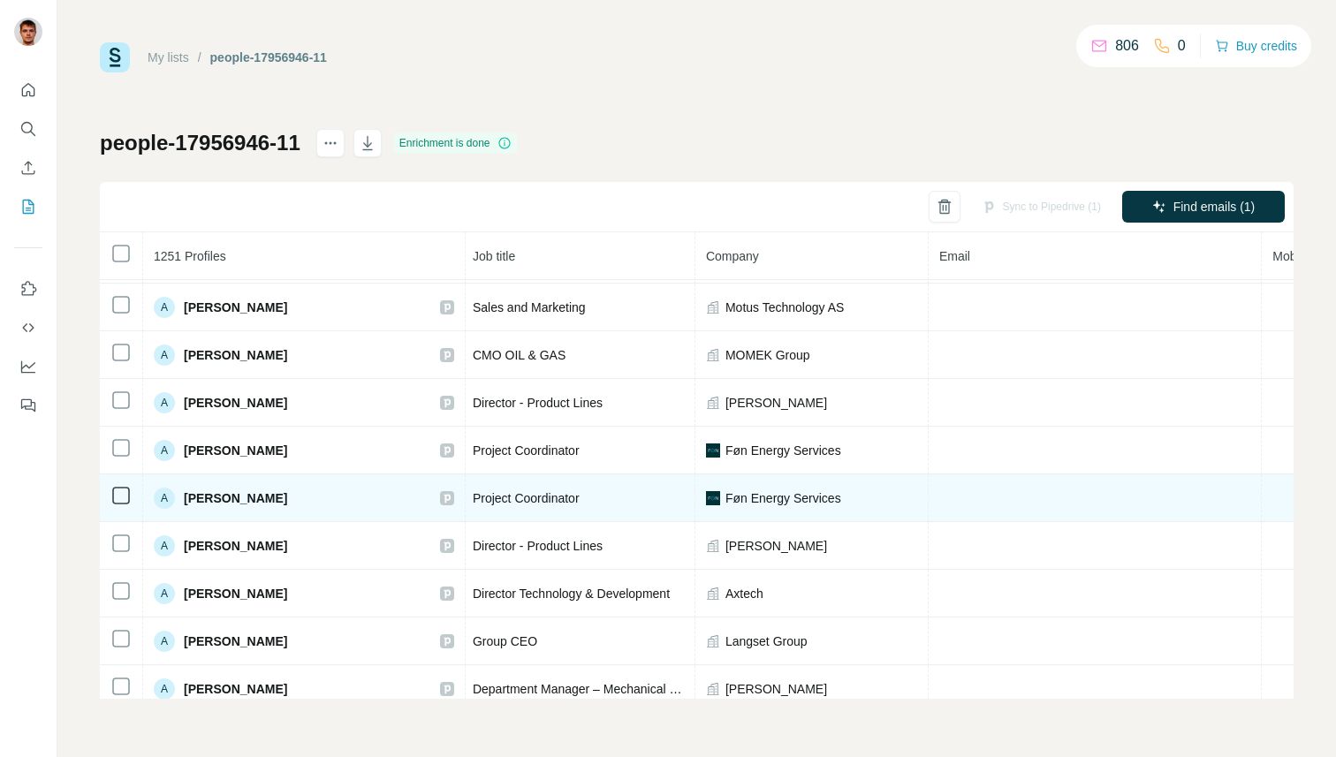
scroll to position [2668, 0]
